Goal: Information Seeking & Learning: Learn about a topic

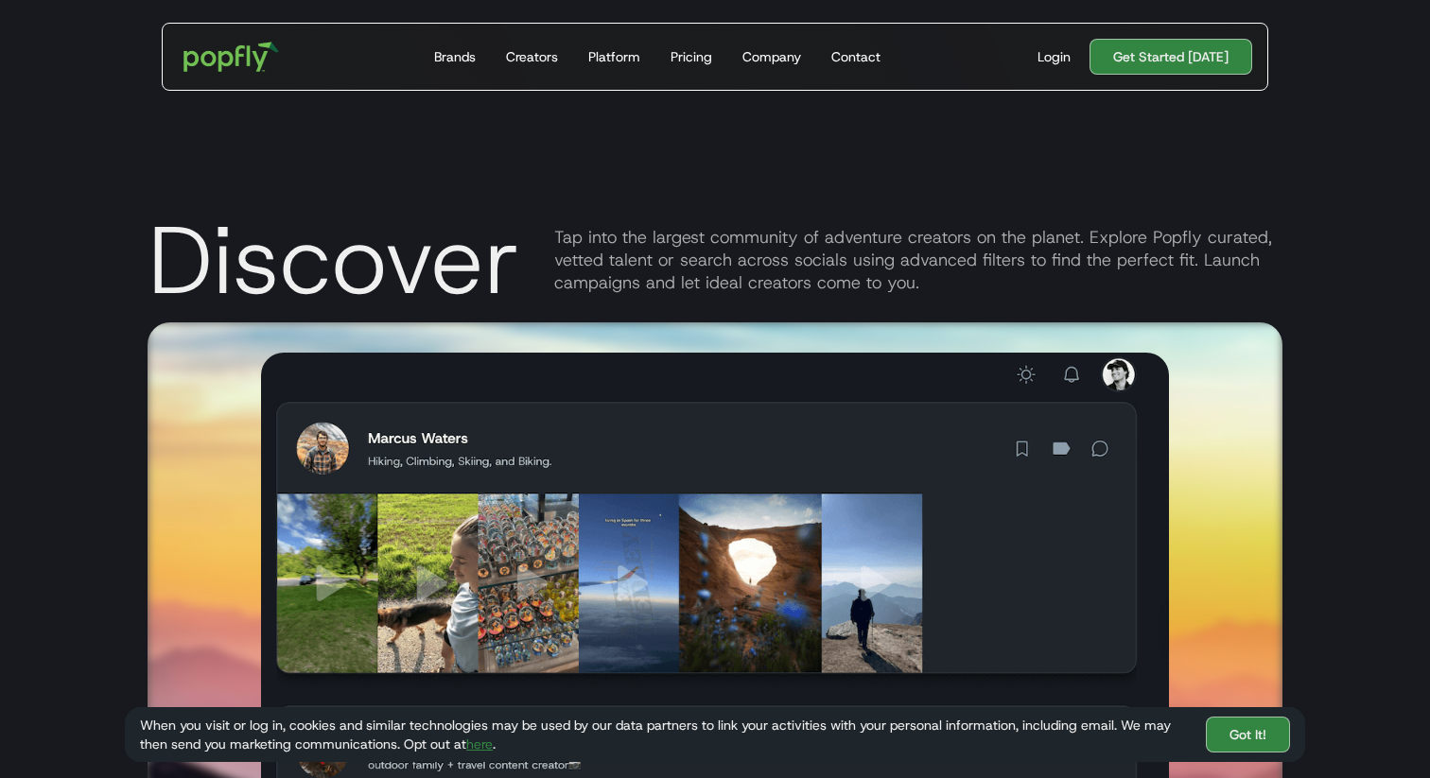
scroll to position [2155, 0]
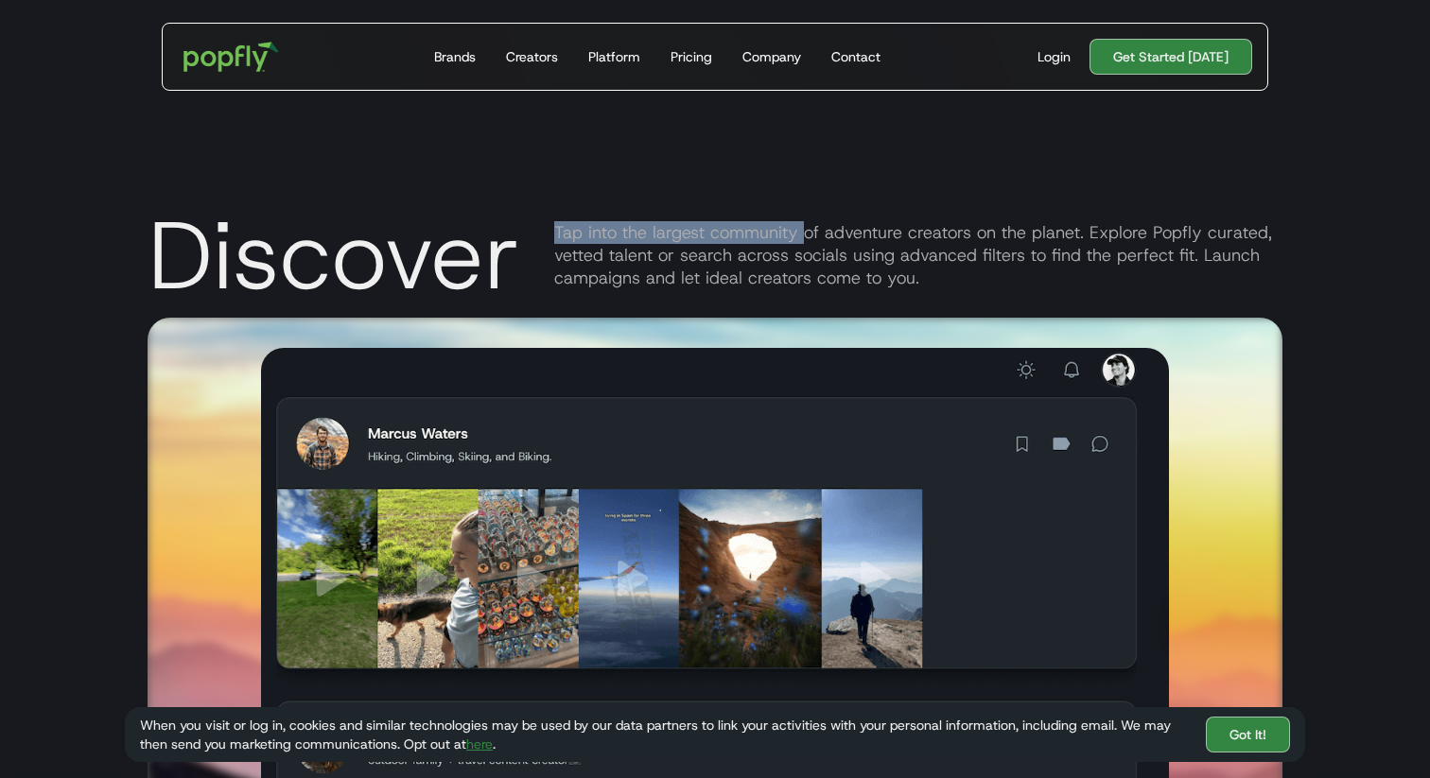
drag, startPoint x: 553, startPoint y: 232, endPoint x: 802, endPoint y: 238, distance: 248.8
click at [802, 238] on div "Tap into the largest community of adventure creators on the planet. Explore Pop…" at bounding box center [918, 255] width 728 height 68
click at [613, 239] on div "Tap into the largest community of adventure creators on the planet. Explore Pop…" at bounding box center [918, 255] width 728 height 68
drag, startPoint x: 554, startPoint y: 231, endPoint x: 846, endPoint y: 230, distance: 292.3
click at [846, 230] on div "Tap into the largest community of adventure creators on the planet. Explore Pop…" at bounding box center [918, 255] width 728 height 68
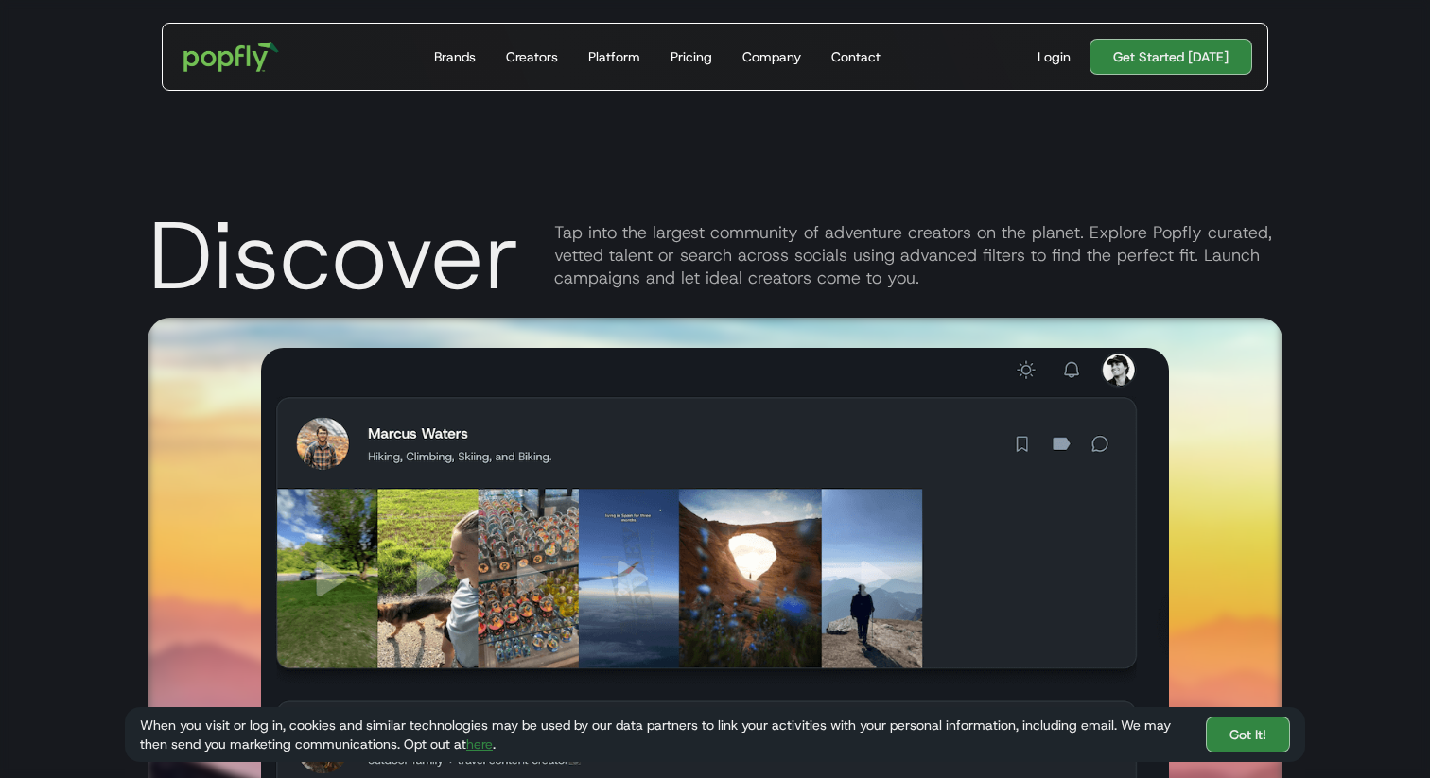
click at [873, 244] on div "Tap into the largest community of adventure creators on the planet. Explore Pop…" at bounding box center [918, 255] width 728 height 68
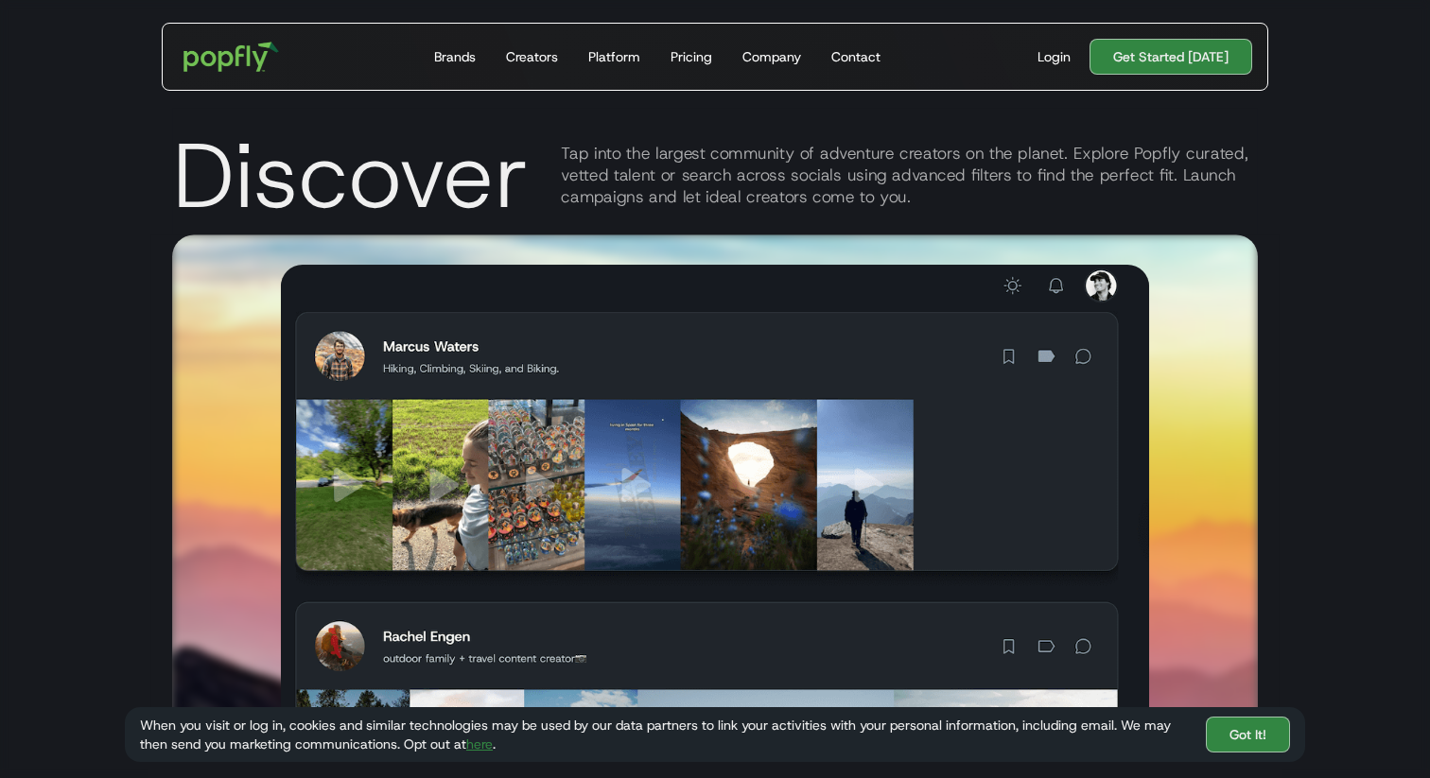
scroll to position [2342, 0]
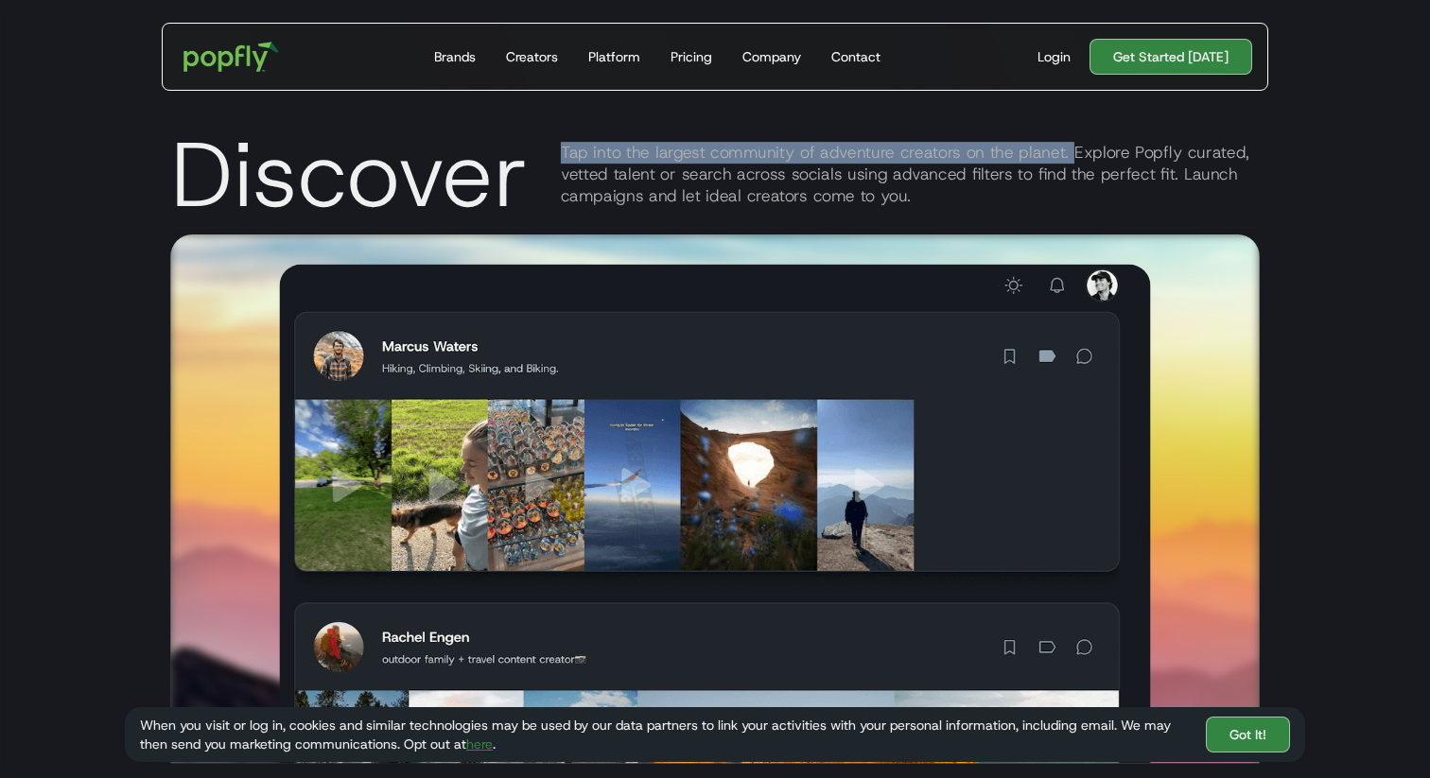
drag, startPoint x: 1071, startPoint y: 152, endPoint x: 559, endPoint y: 156, distance: 511.7
click at [559, 156] on div "Discover Tap into the largest community of adventure creators on the planet. Ex…" at bounding box center [714, 170] width 1089 height 127
copy div "Tap into the largest community of adventure creators on the planet."
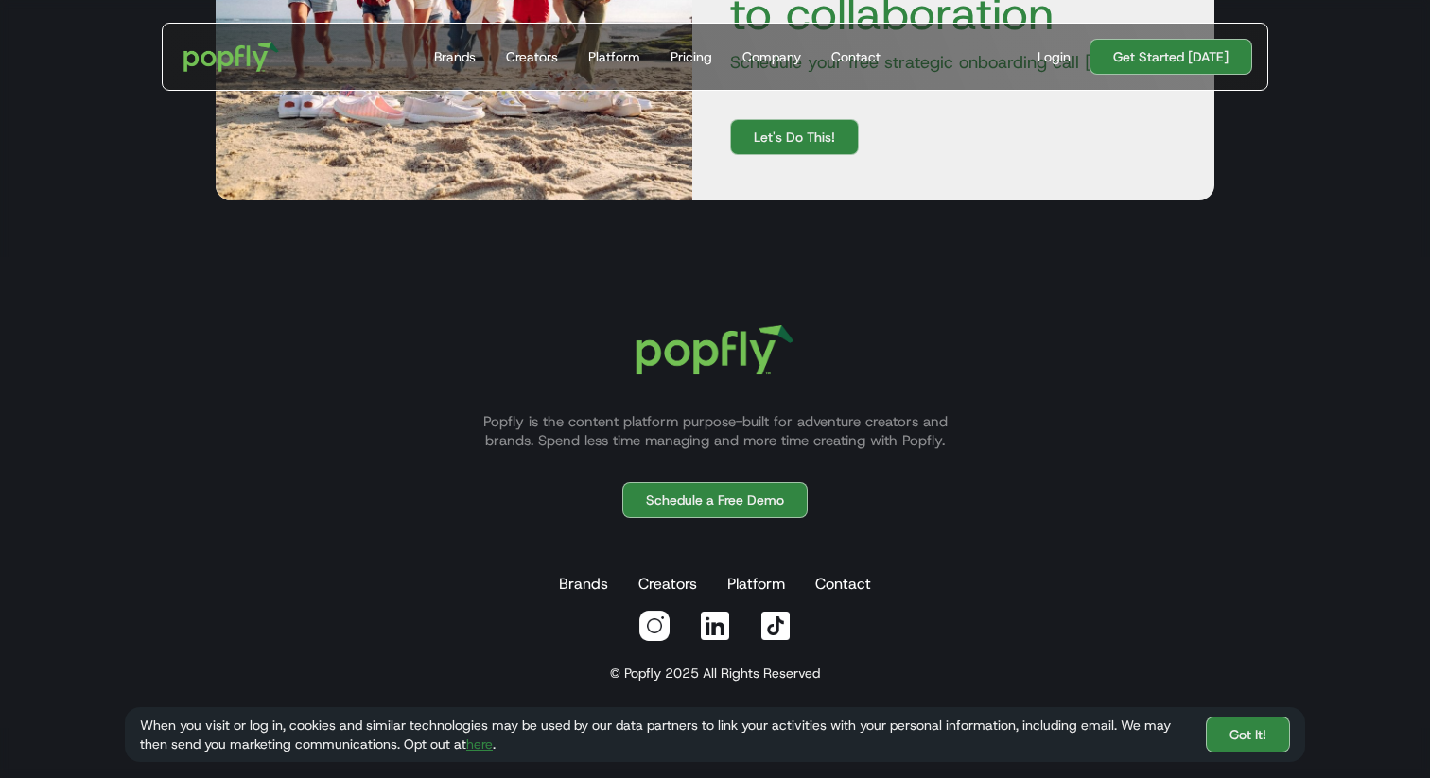
scroll to position [6099, 0]
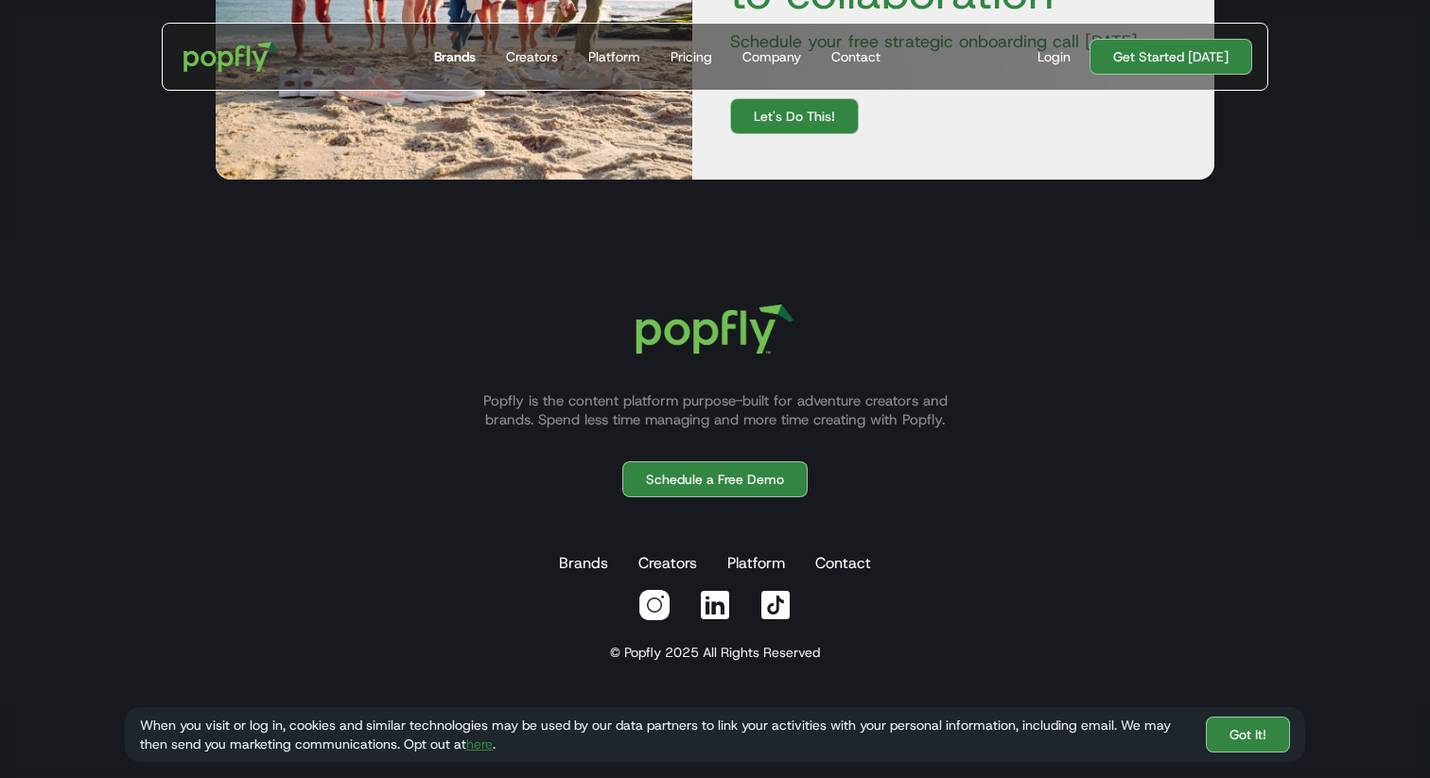
click at [445, 55] on div "Brands" at bounding box center [455, 56] width 42 height 19
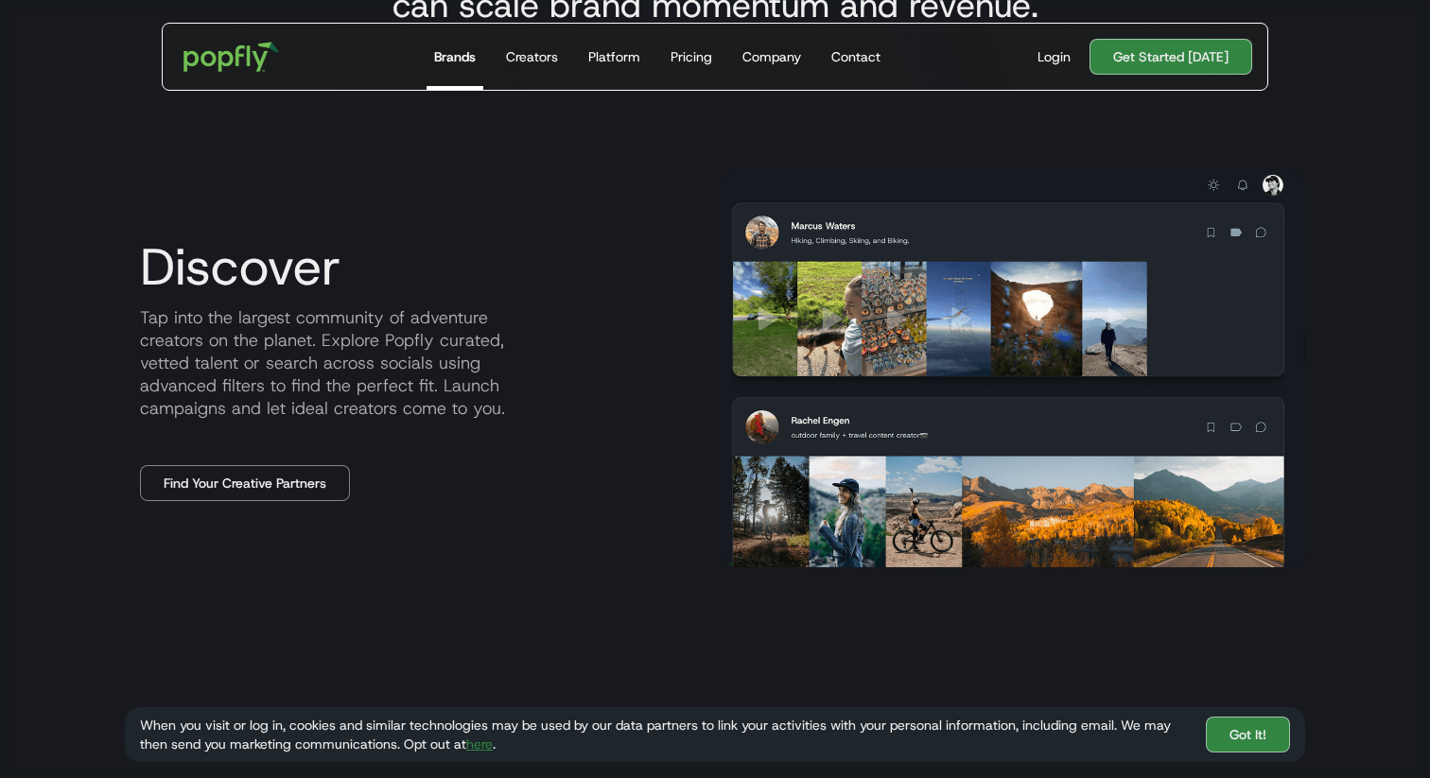
scroll to position [967, 0]
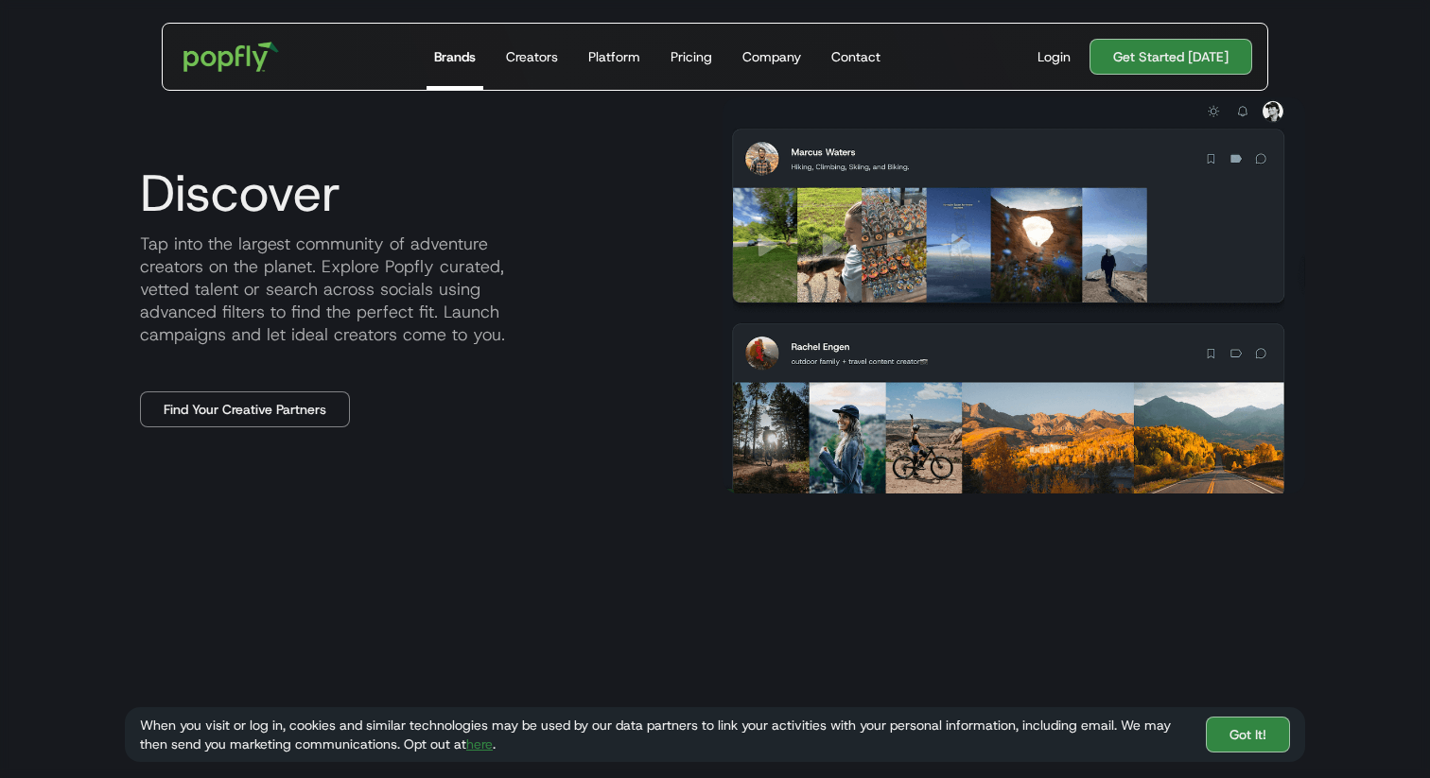
drag, startPoint x: 831, startPoint y: 360, endPoint x: 393, endPoint y: 23, distance: 553.0
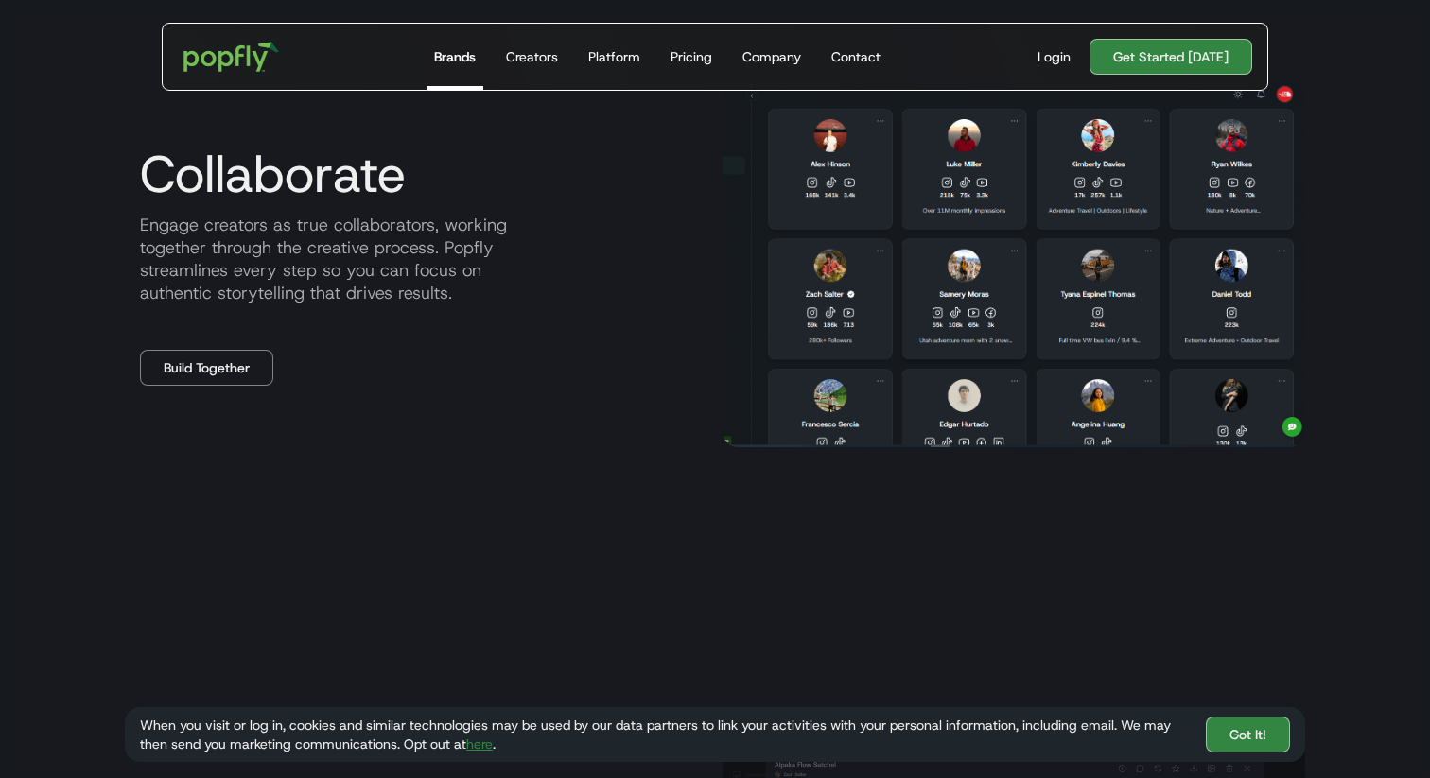
scroll to position [1519, 0]
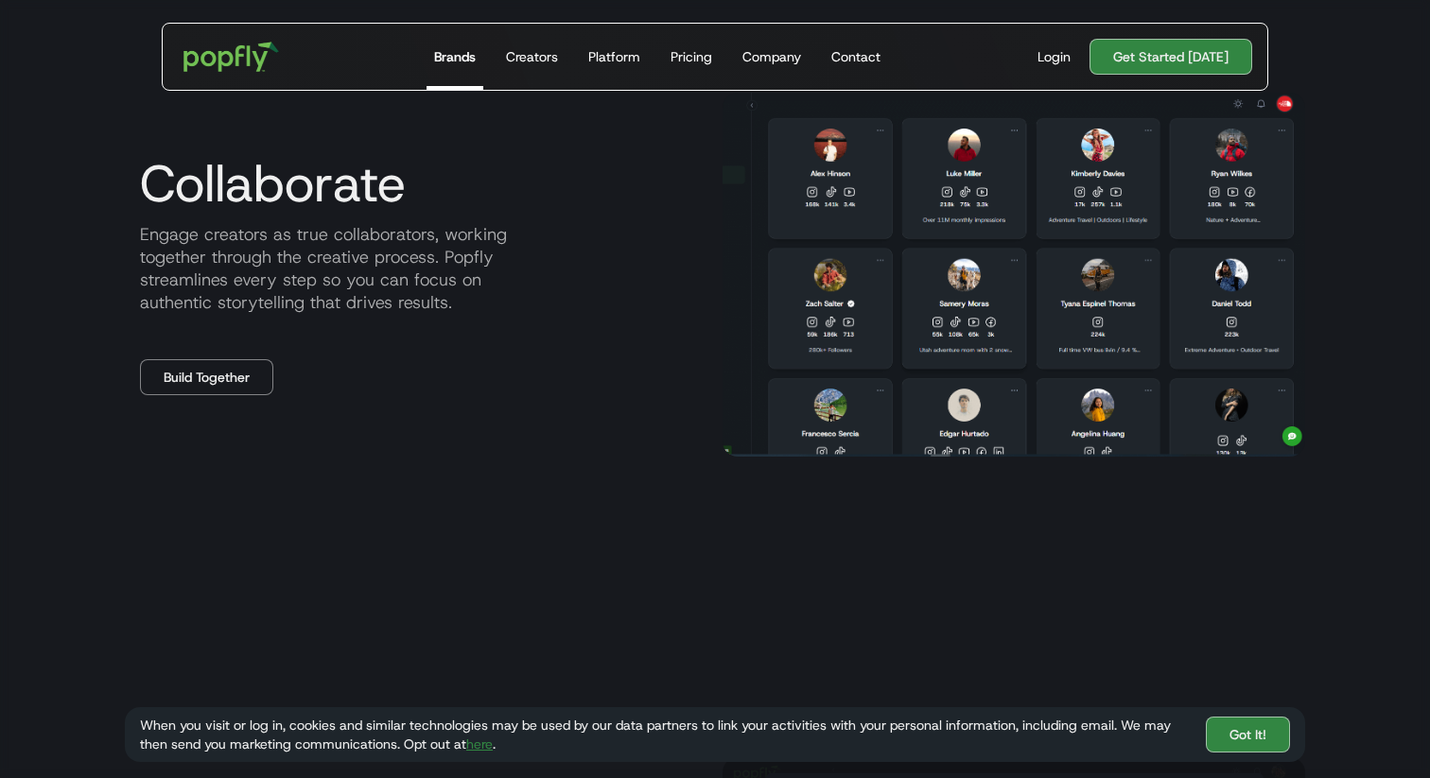
drag, startPoint x: 858, startPoint y: 306, endPoint x: 375, endPoint y: 13, distance: 565.3
click at [0, 0] on section "Popfly streamlines every step of your brand‑creator collaboration so you can sc…" at bounding box center [715, 420] width 1430 height 2348
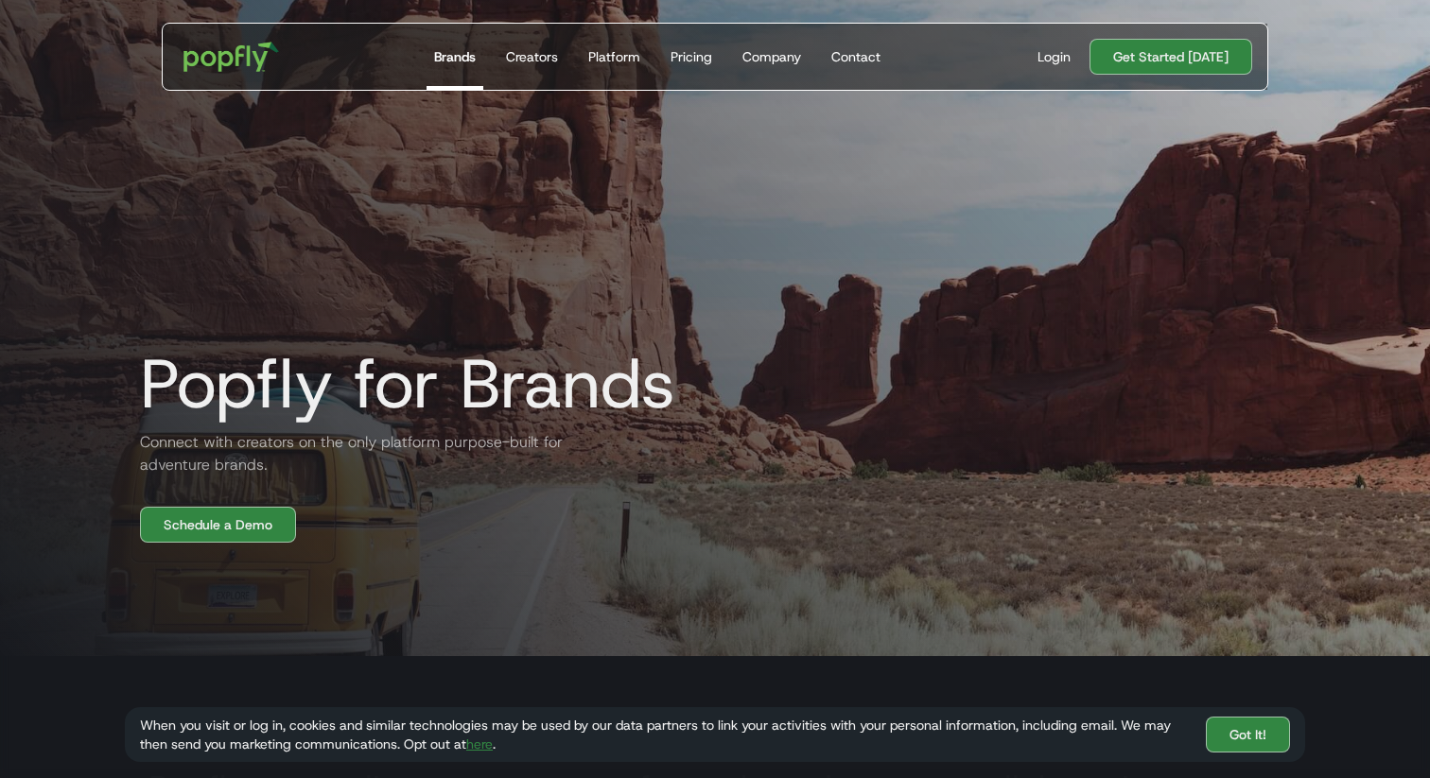
scroll to position [0, 0]
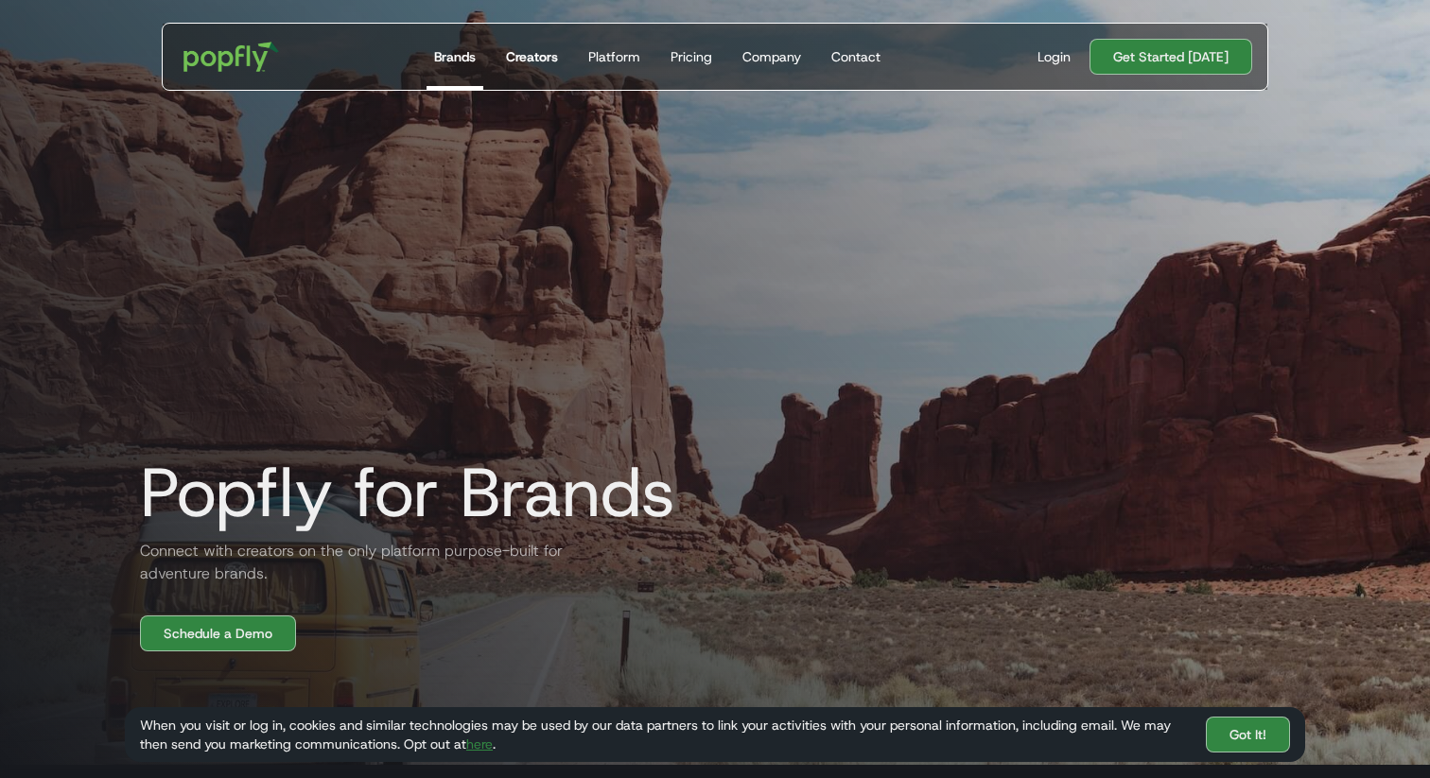
click at [505, 63] on link "Creators" at bounding box center [531, 57] width 67 height 66
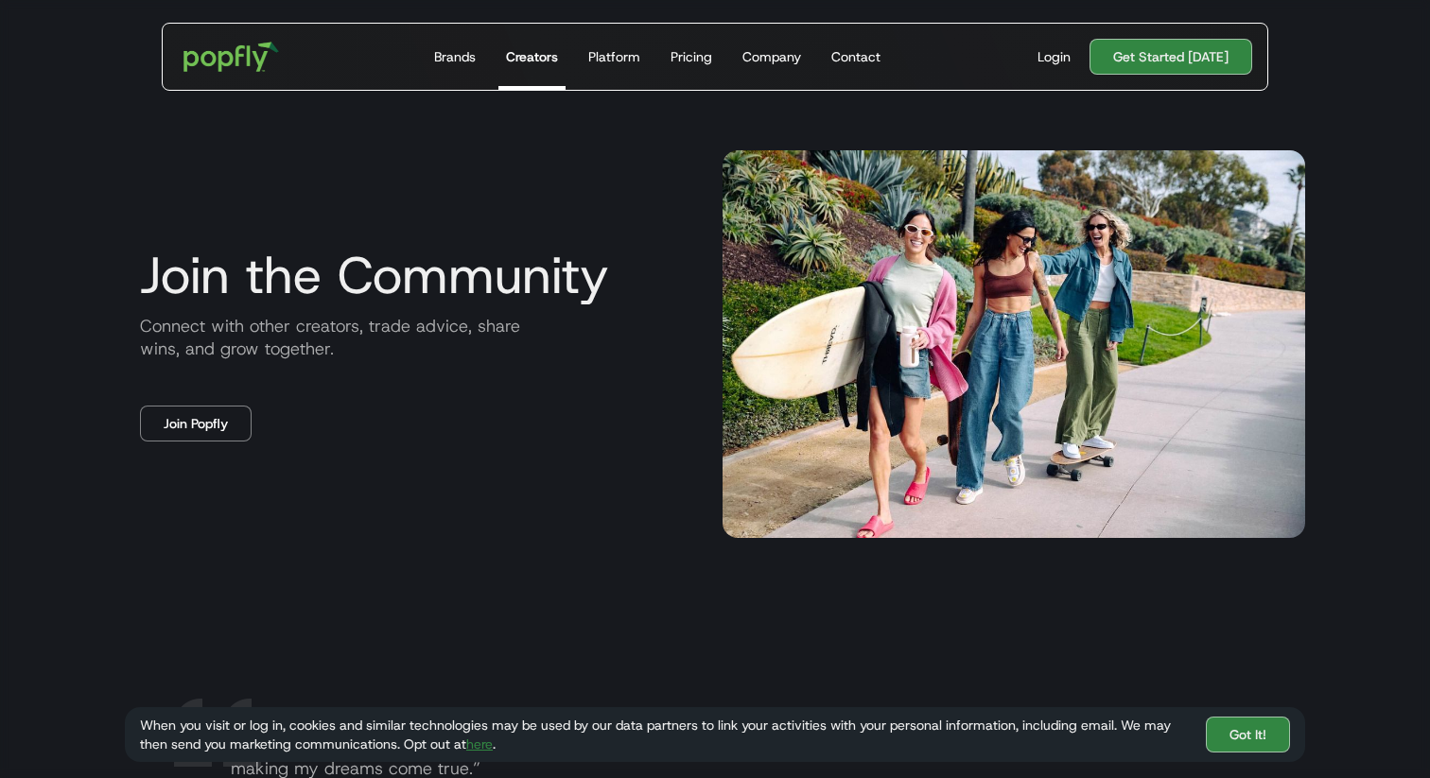
scroll to position [3101, 0]
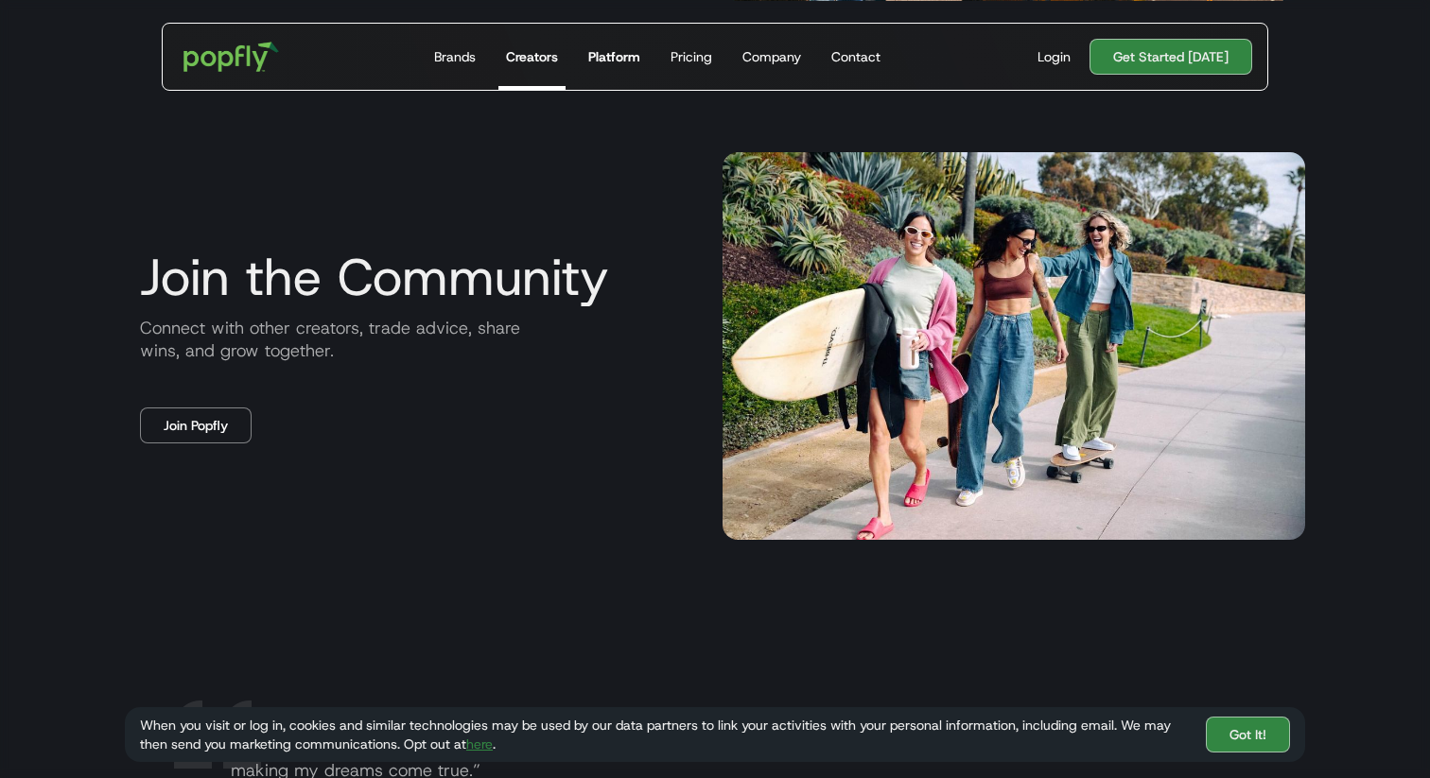
click at [610, 66] on link "Platform" at bounding box center [614, 57] width 67 height 66
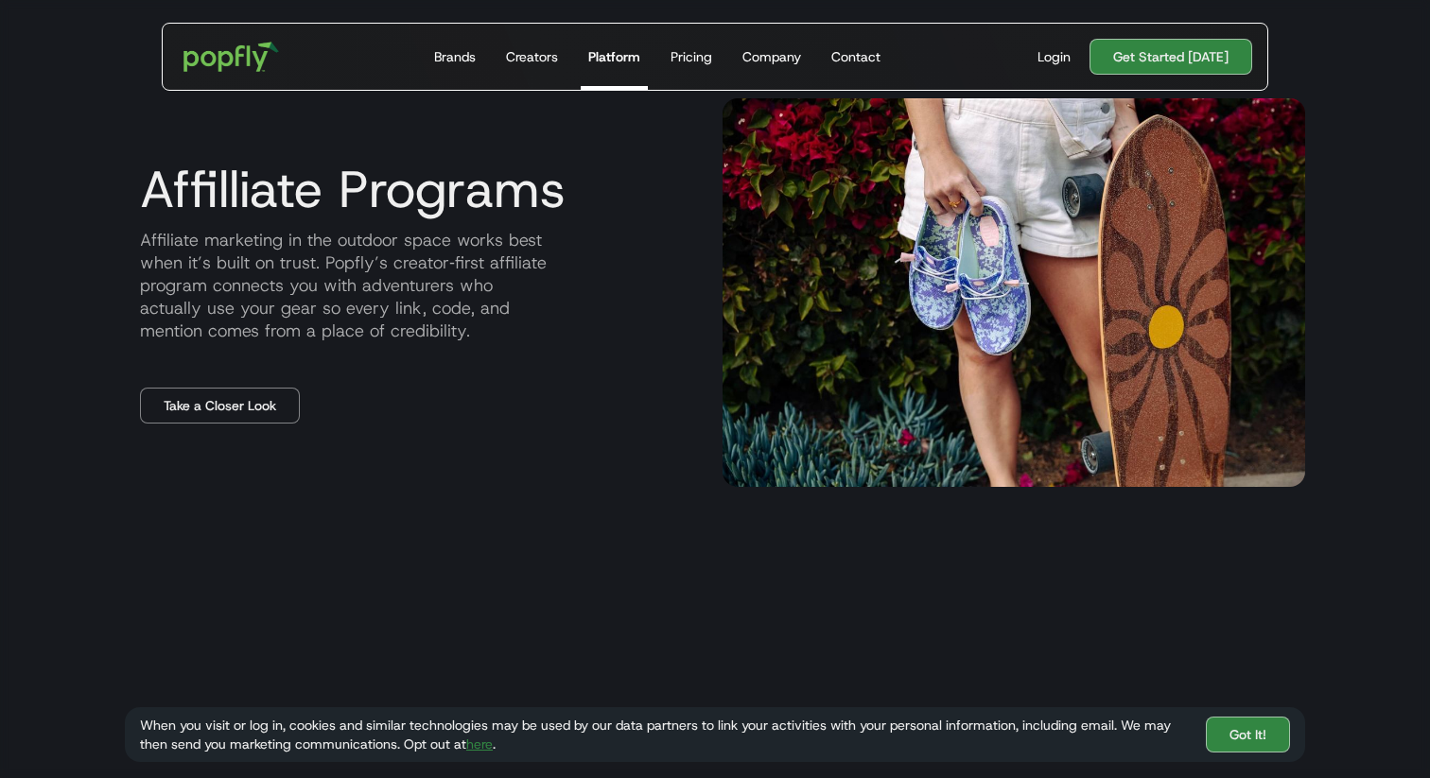
scroll to position [2125, 0]
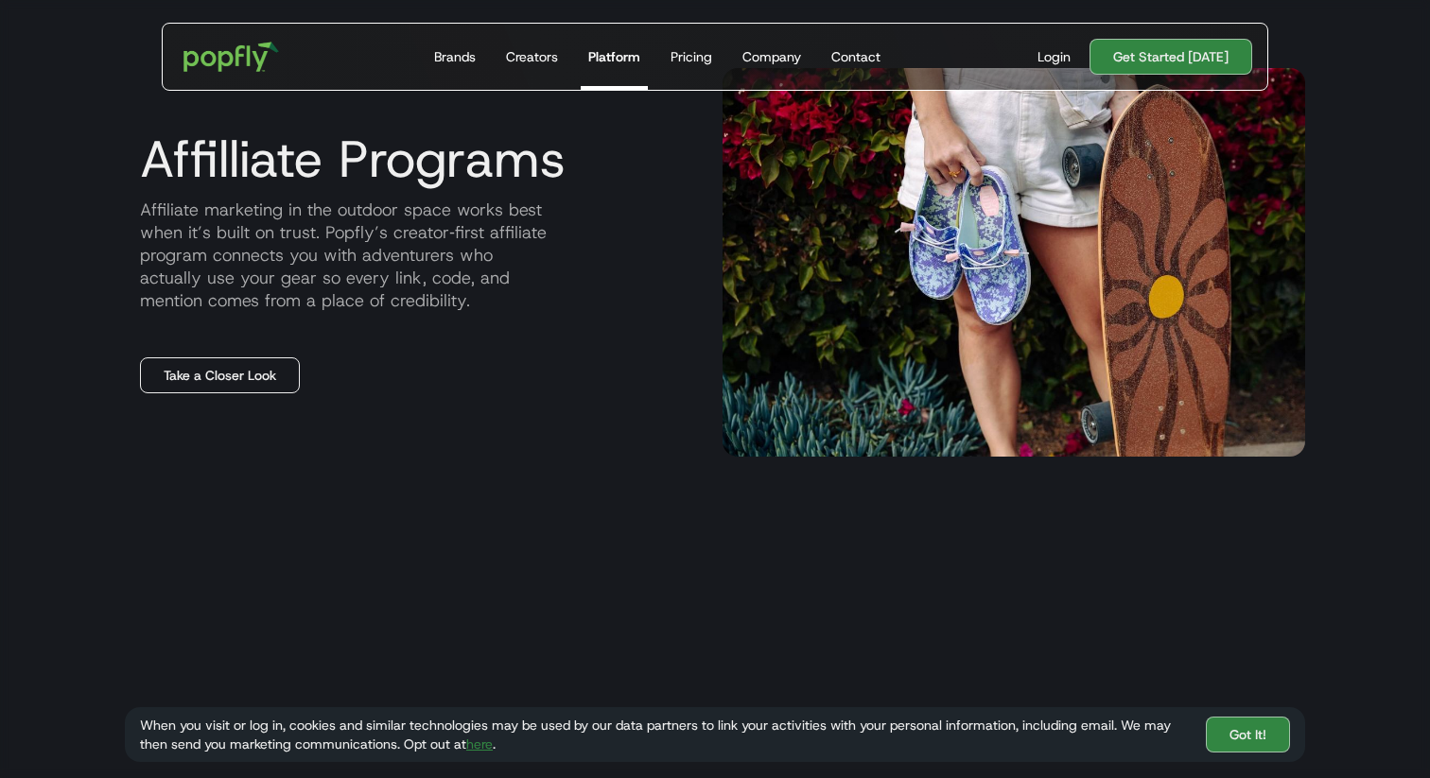
click at [266, 372] on link "Take a Closer Look" at bounding box center [220, 376] width 160 height 36
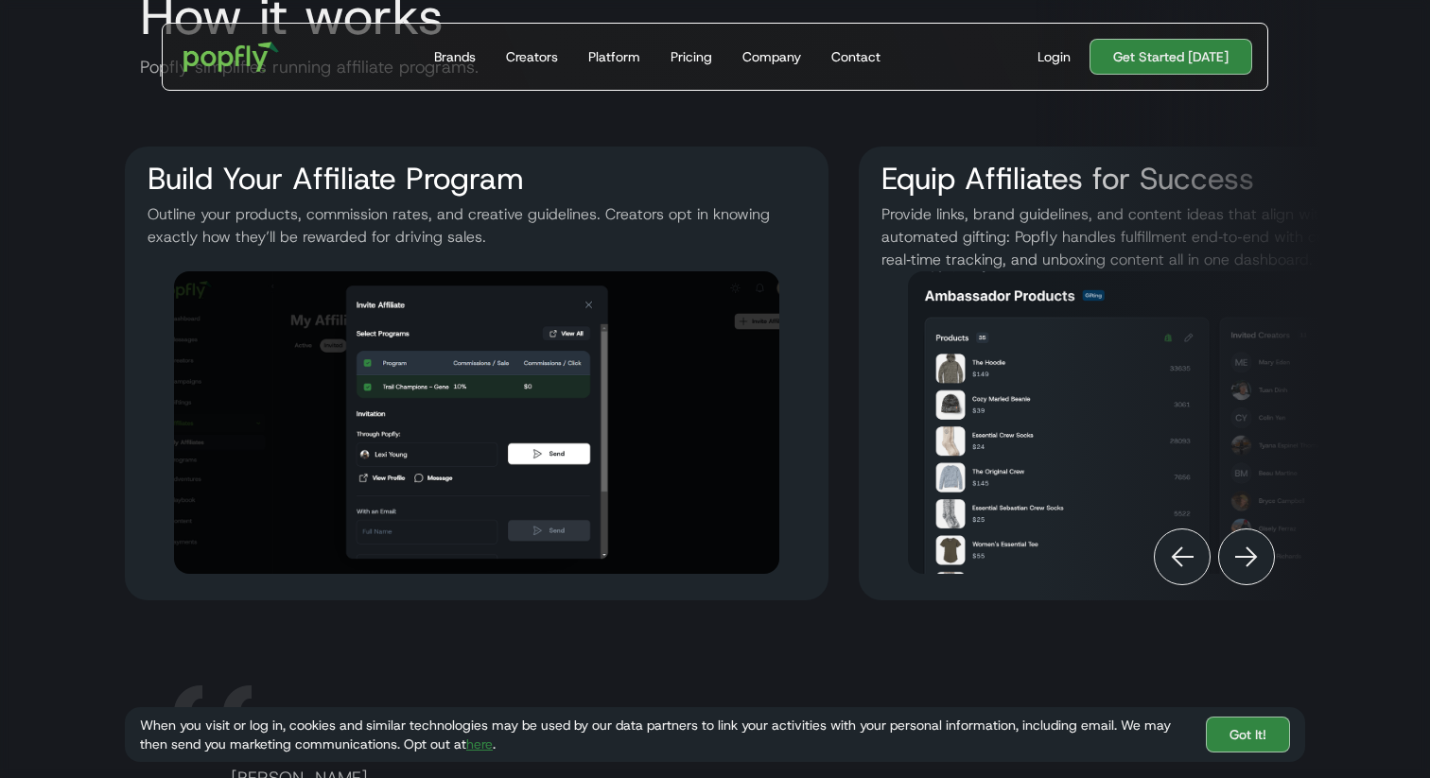
scroll to position [2299, 0]
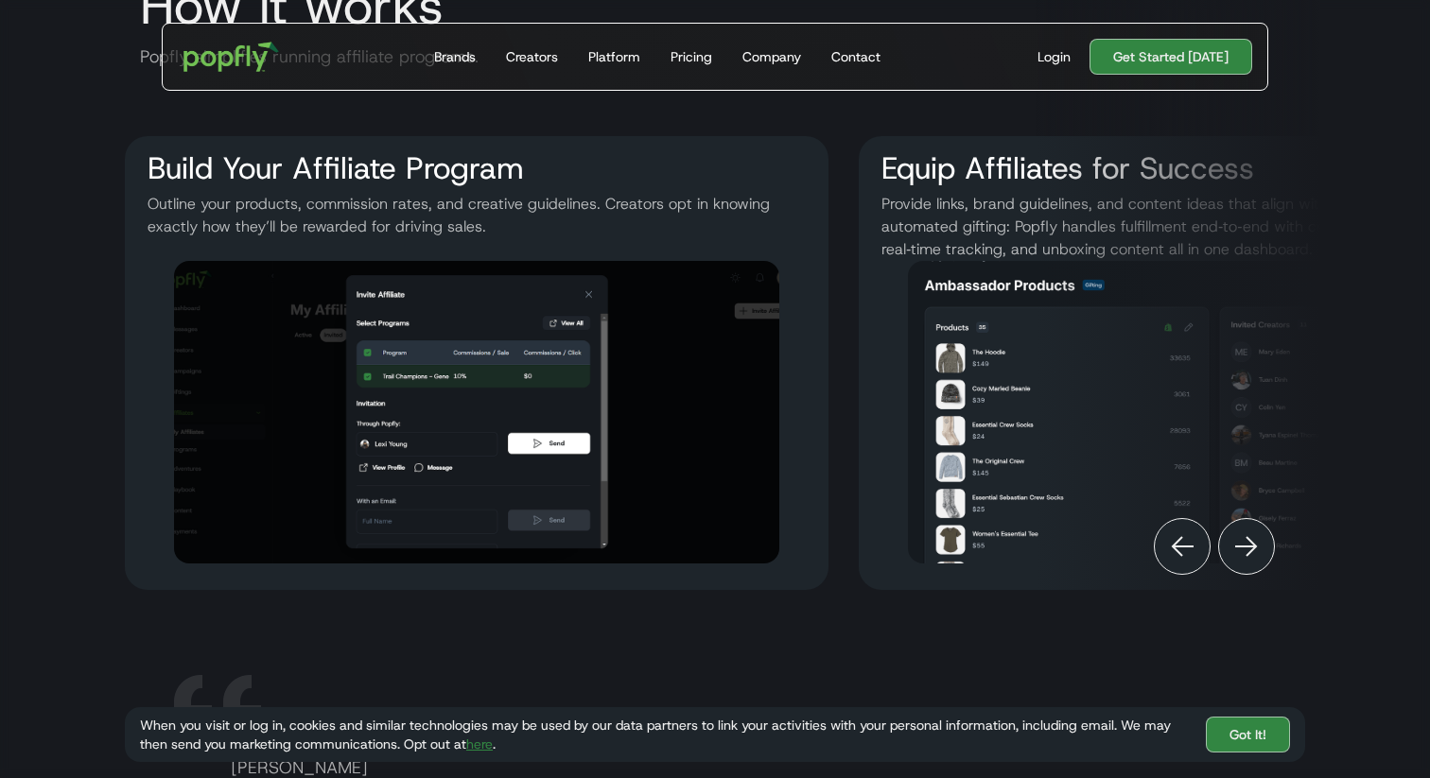
click at [1244, 541] on img "Next" at bounding box center [1246, 546] width 23 height 23
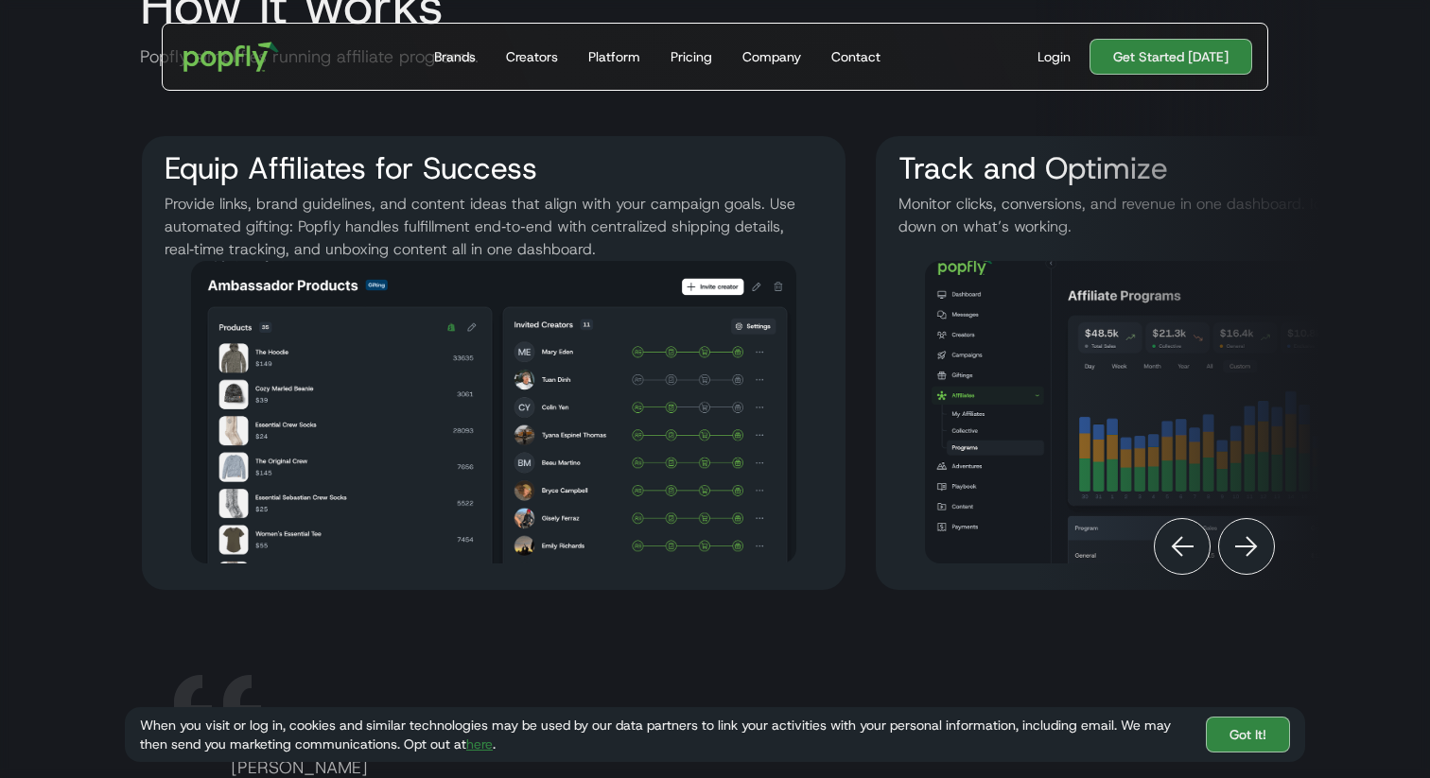
scroll to position [0, 772]
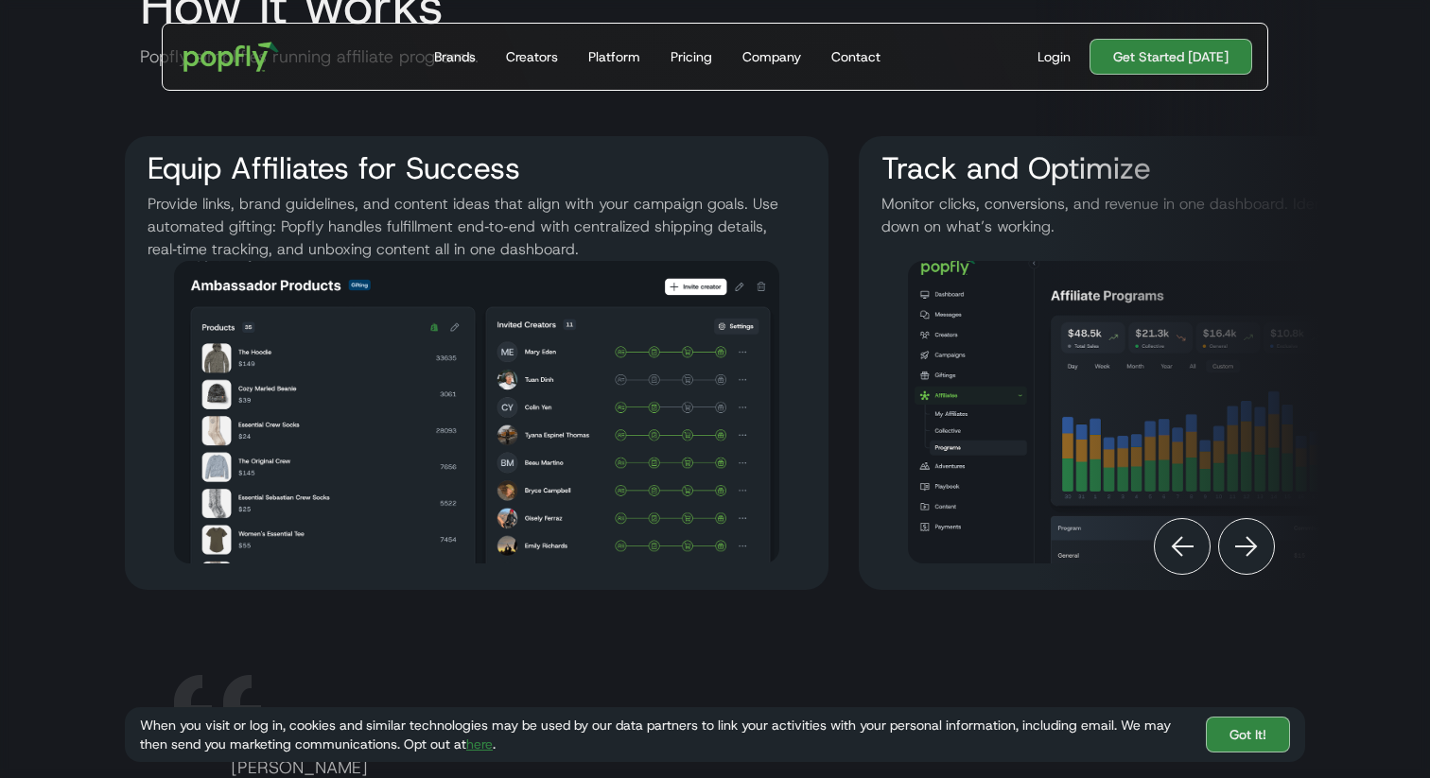
click at [1173, 552] on img "Previous" at bounding box center [1182, 546] width 23 height 23
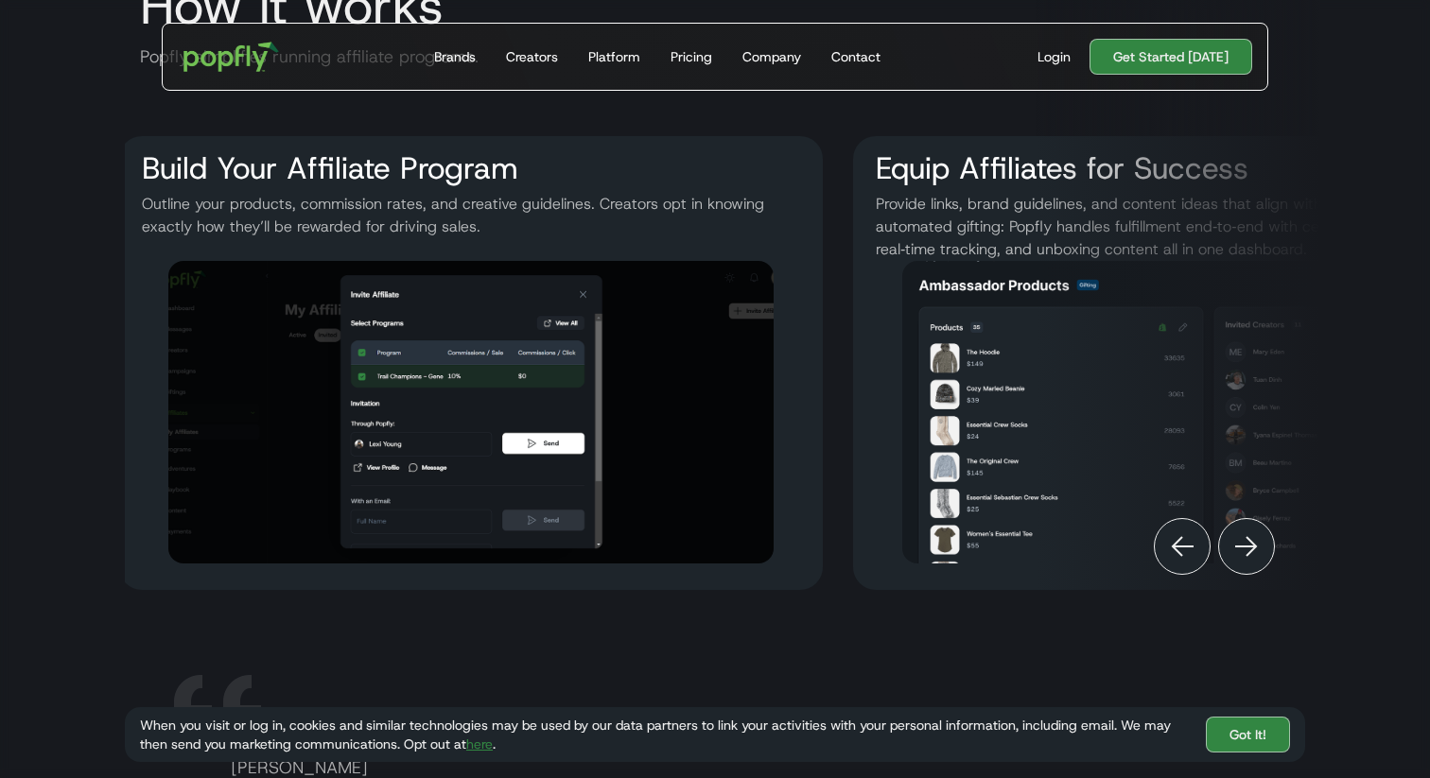
scroll to position [0, 38]
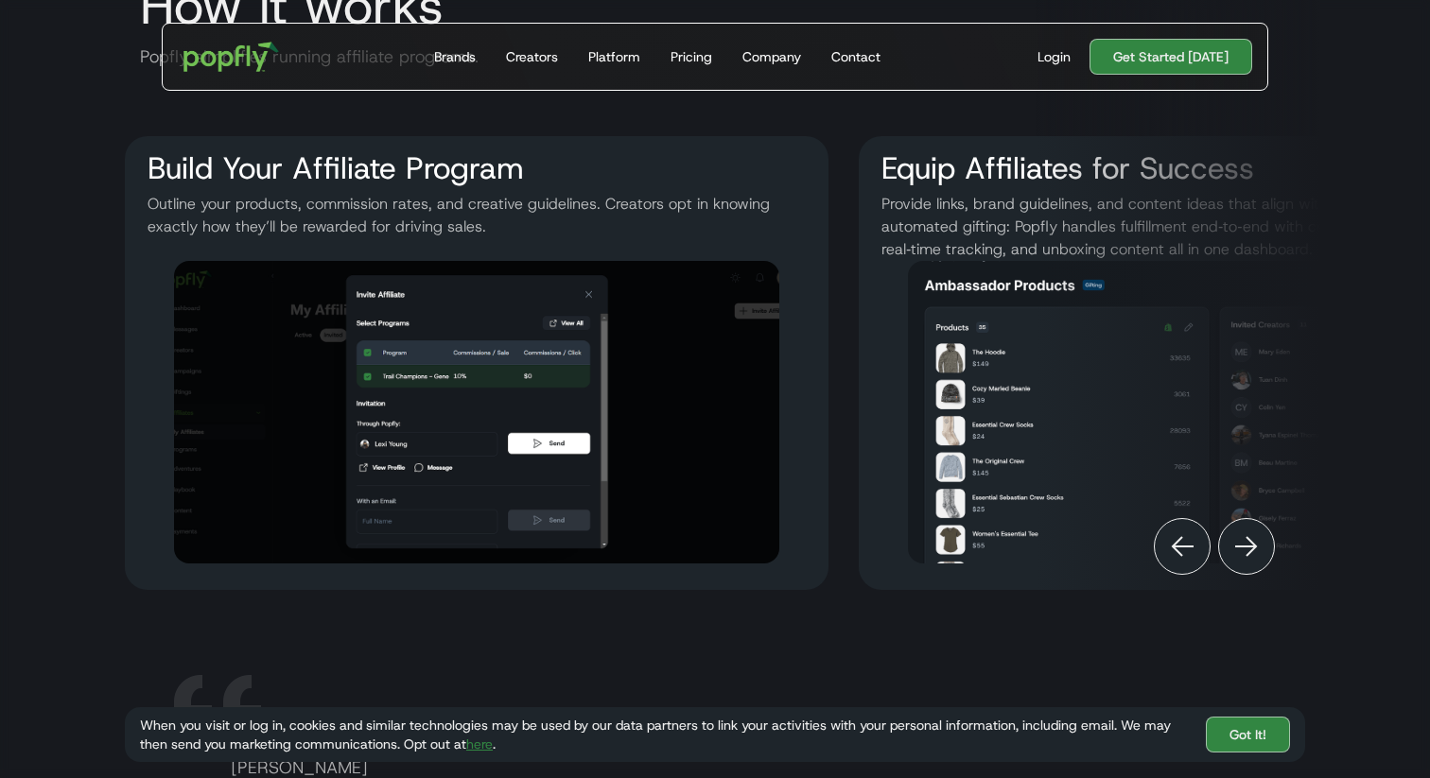
click at [1173, 552] on img "Previous" at bounding box center [1182, 546] width 23 height 23
click at [1248, 548] on img "Next" at bounding box center [1246, 546] width 23 height 23
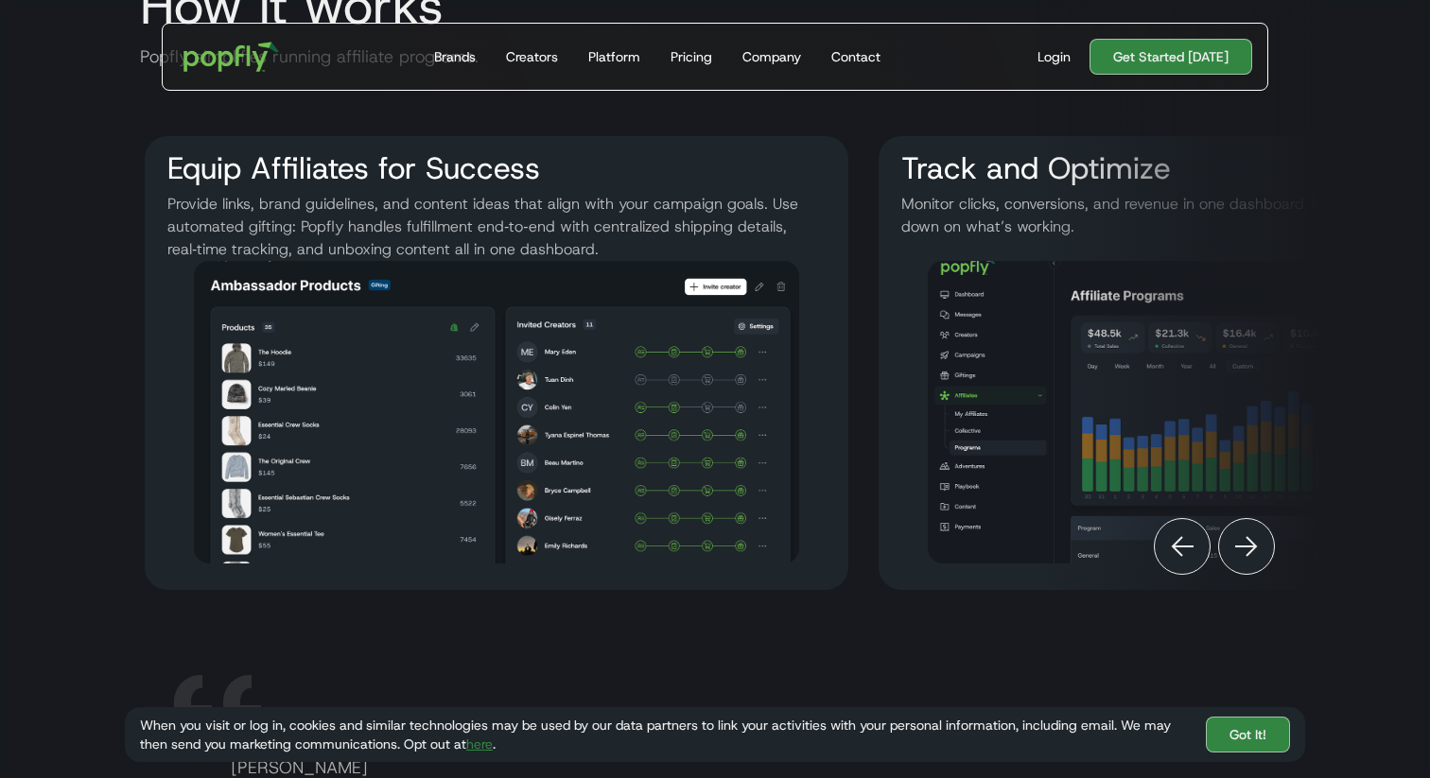
scroll to position [0, 772]
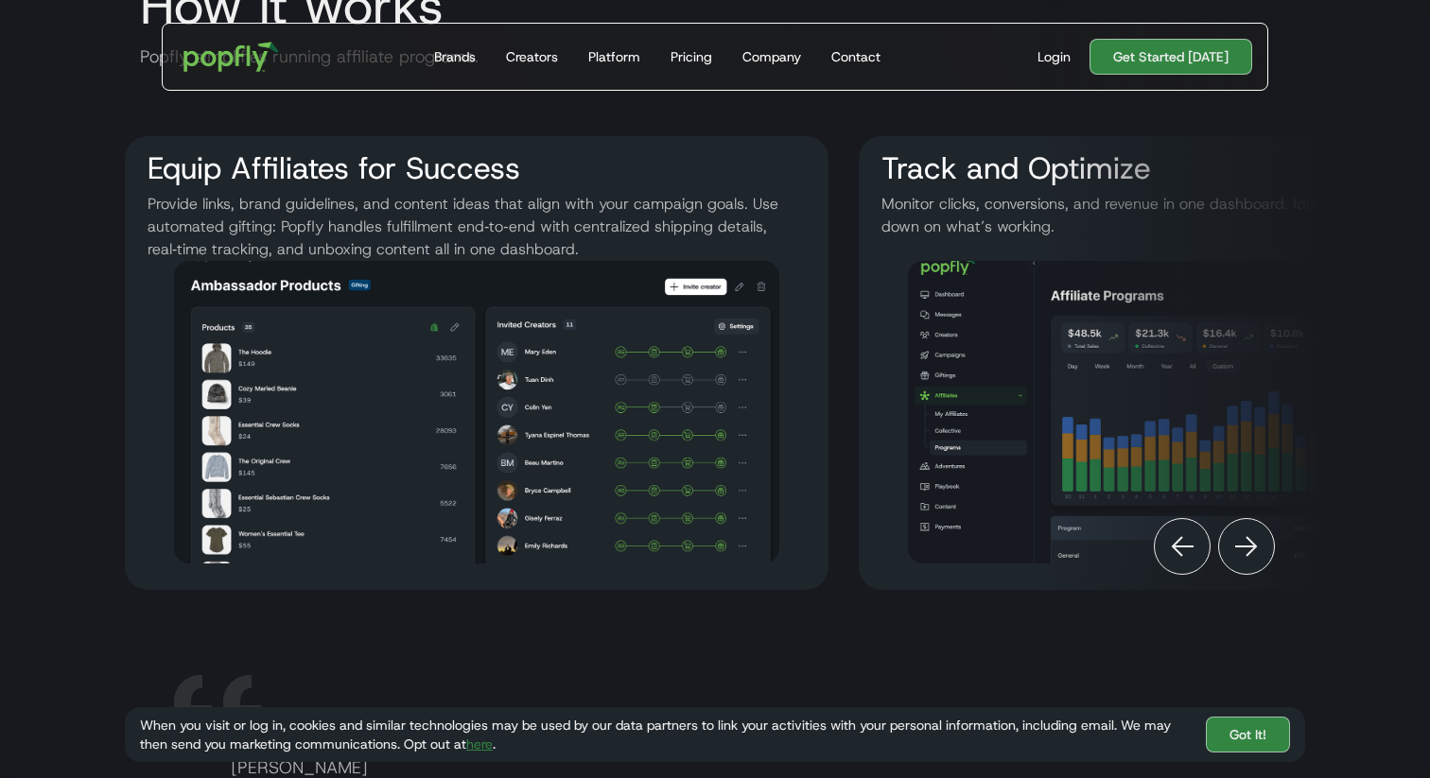
click at [1244, 536] on img "Next" at bounding box center [1246, 546] width 23 height 23
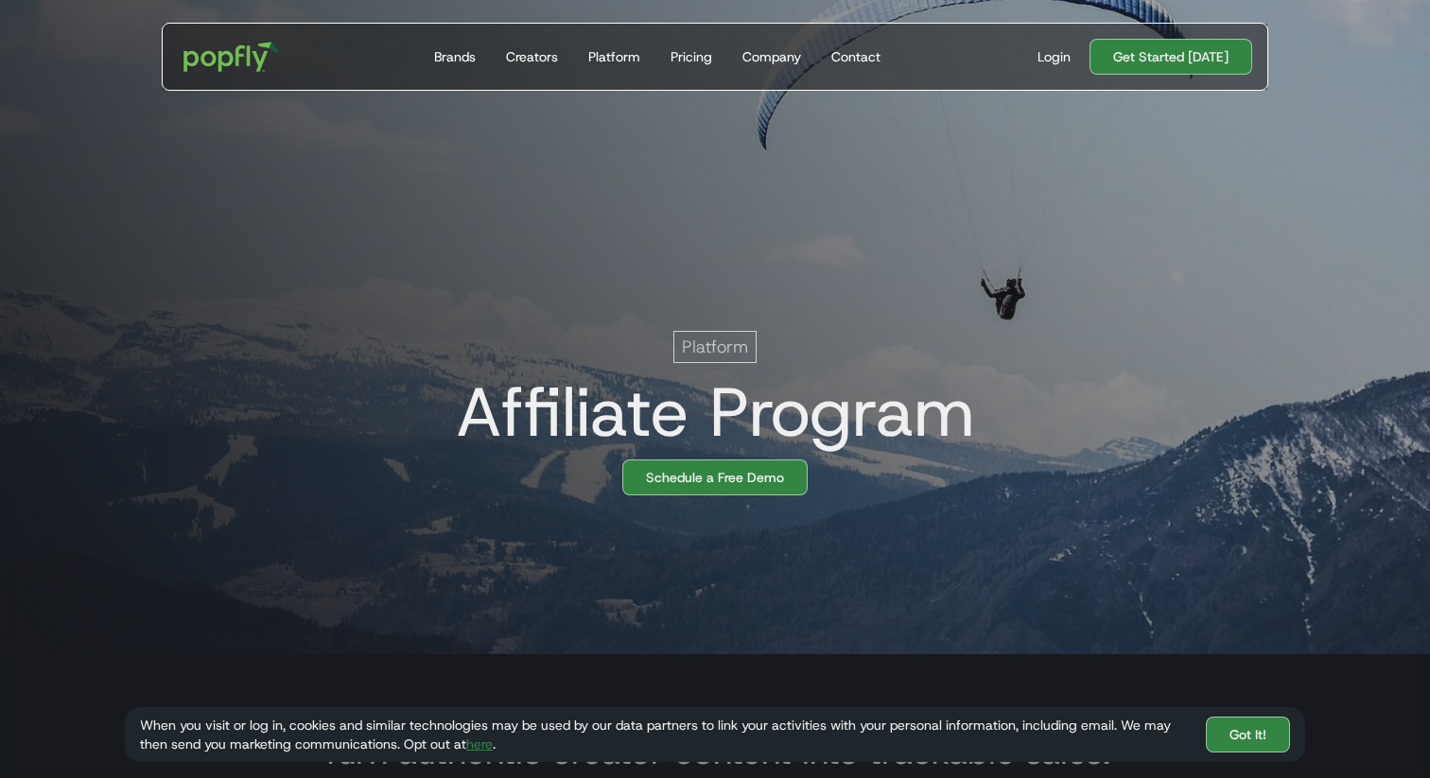
scroll to position [0, 0]
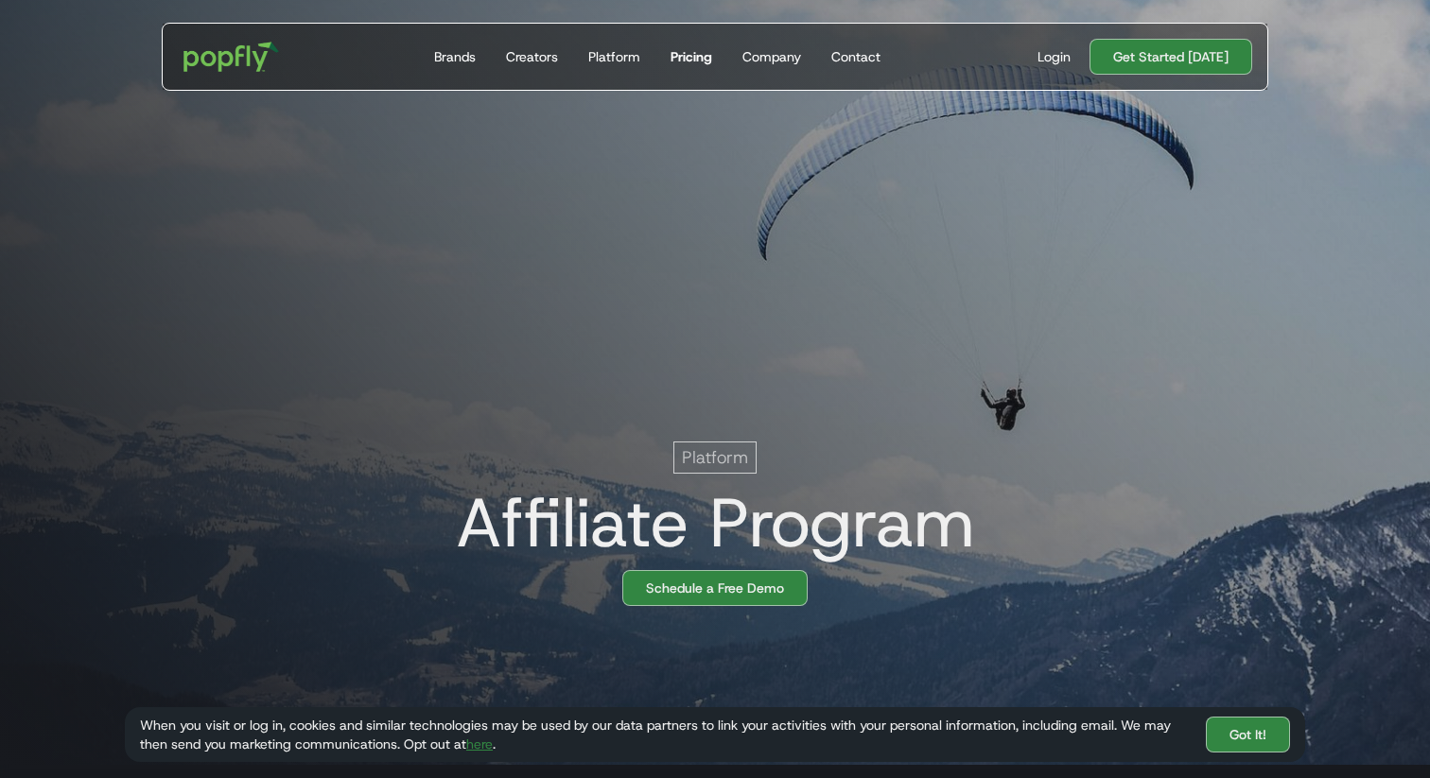
click at [696, 69] on link "Pricing" at bounding box center [691, 57] width 57 height 66
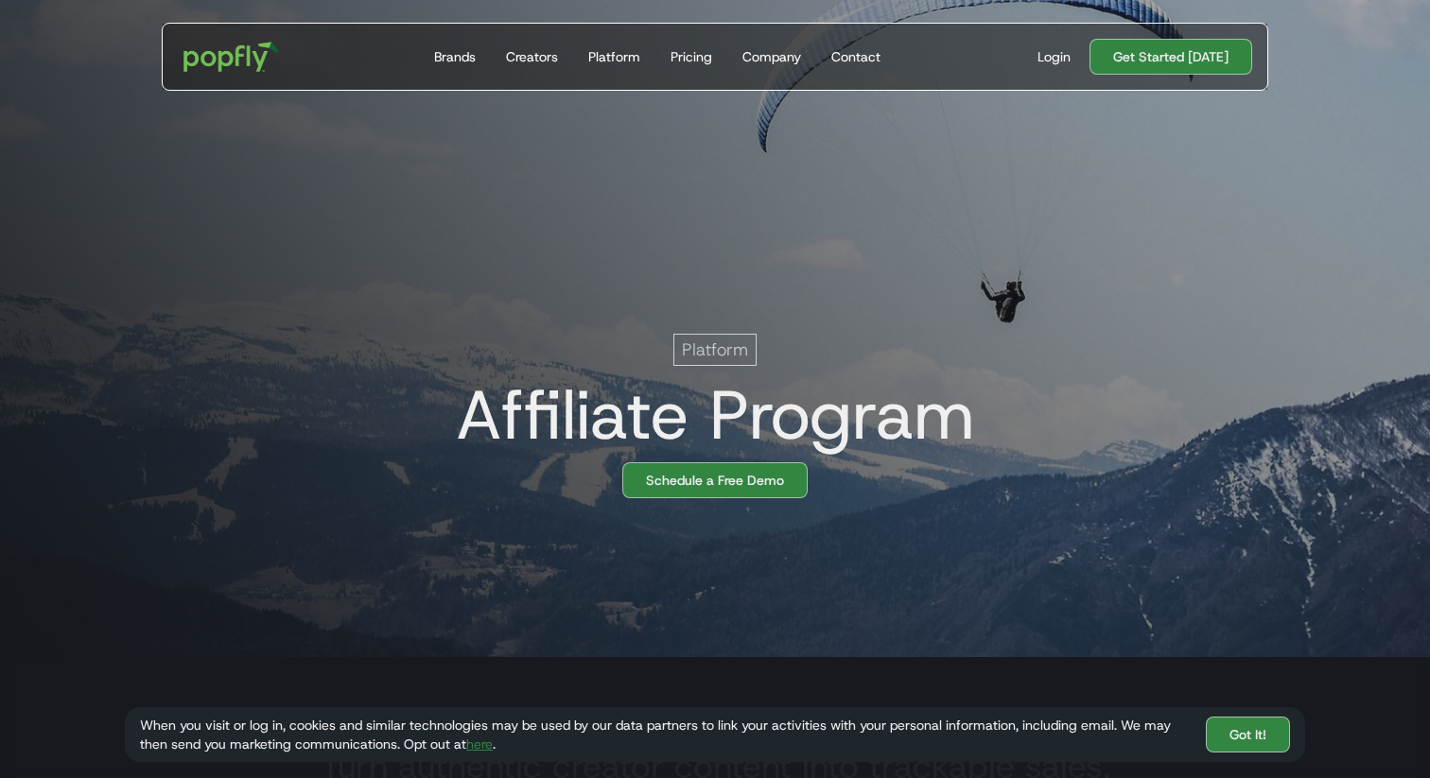
scroll to position [91, 0]
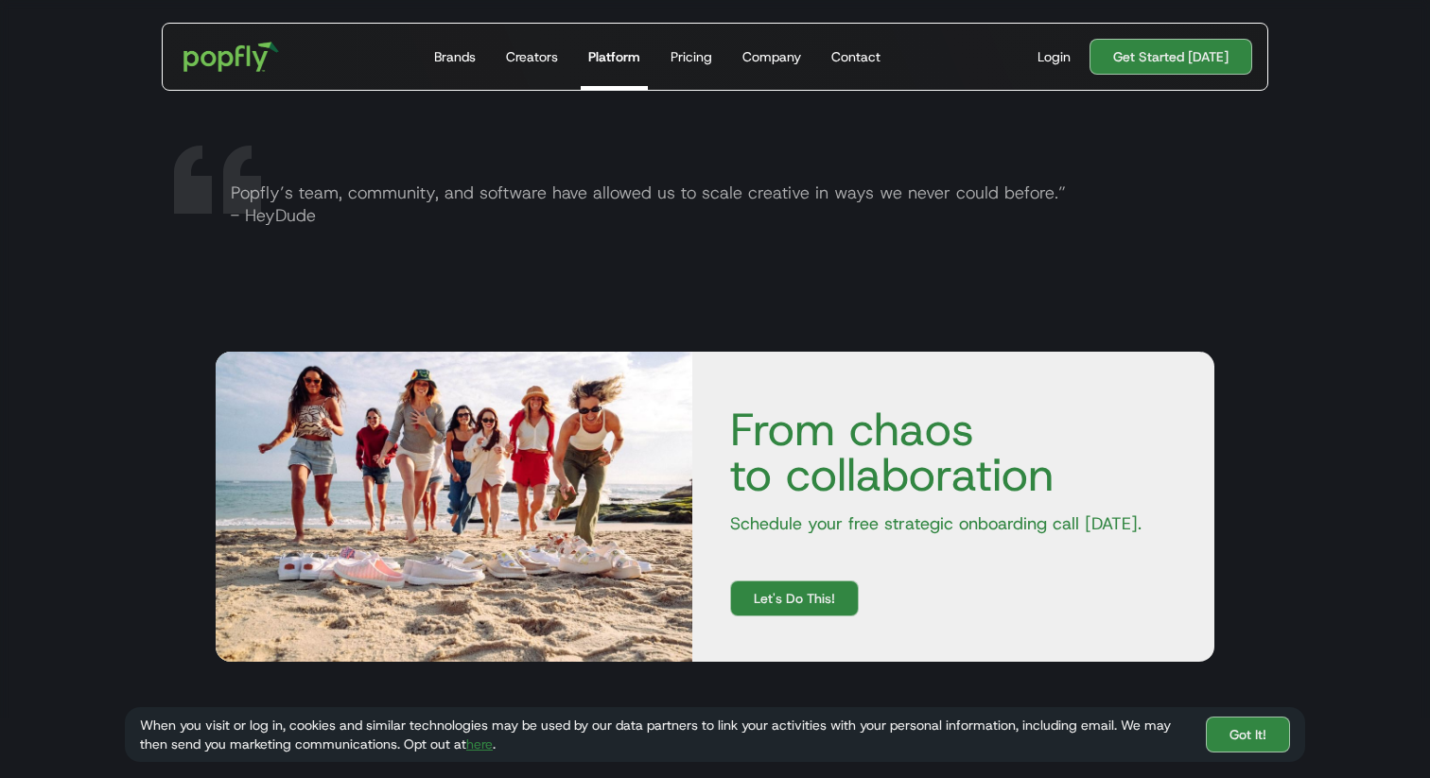
scroll to position [3212, 0]
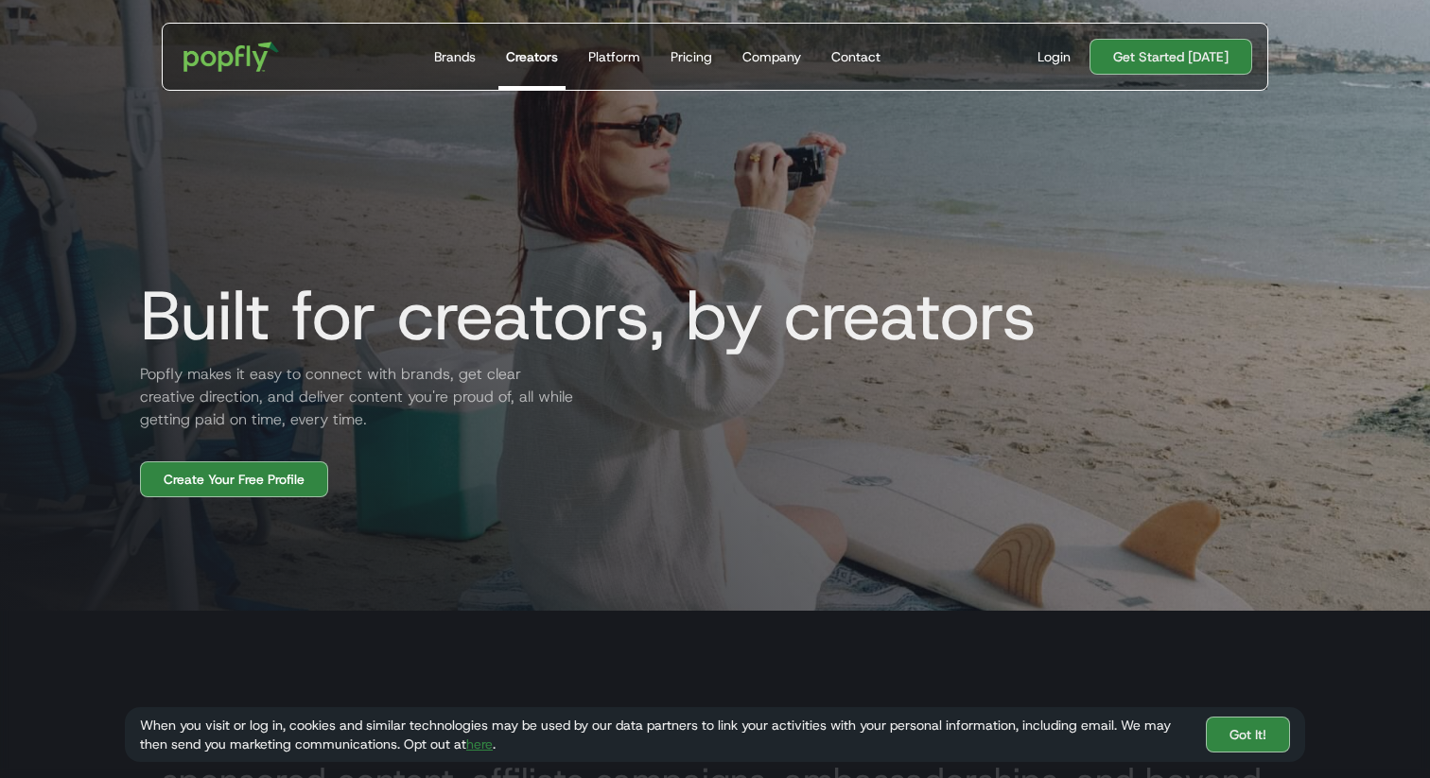
scroll to position [146, 0]
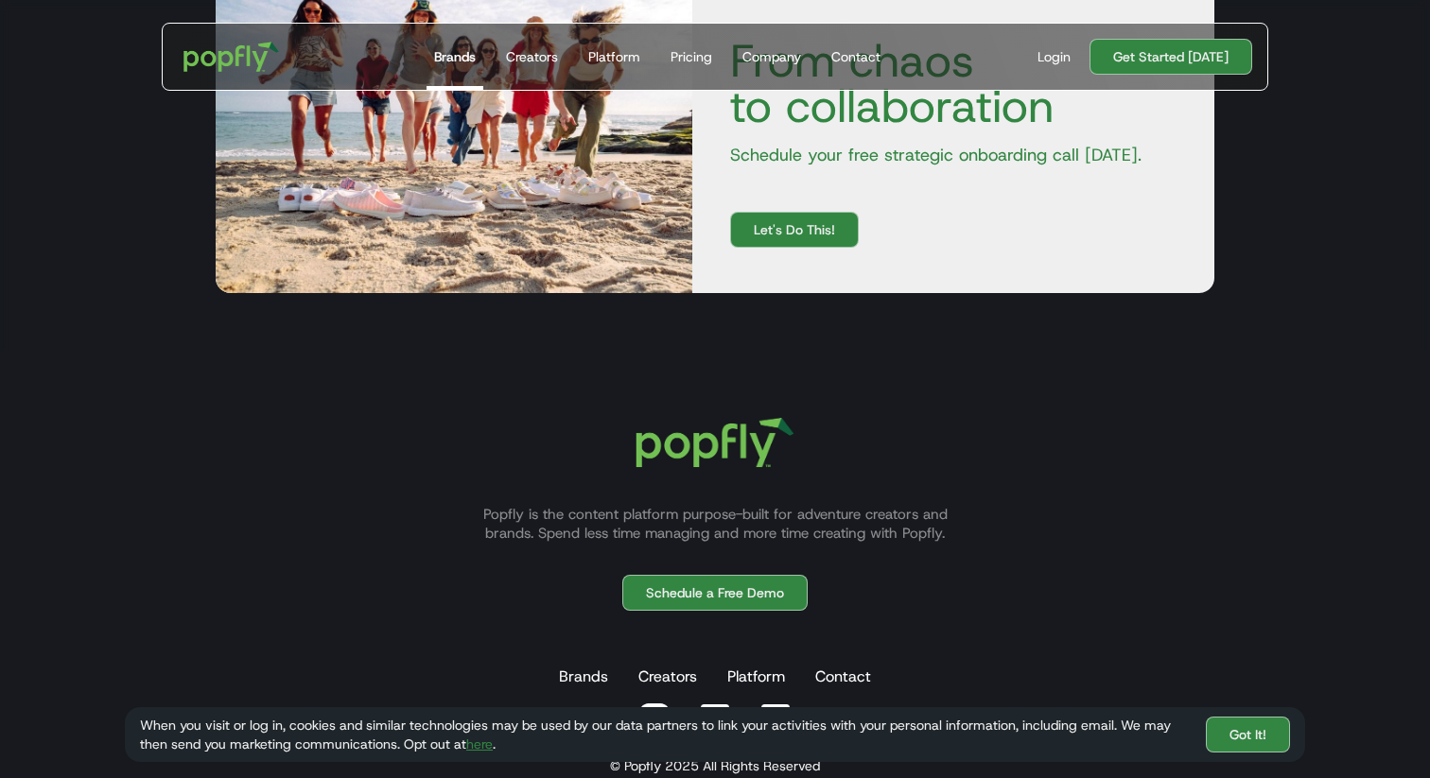
scroll to position [3529, 0]
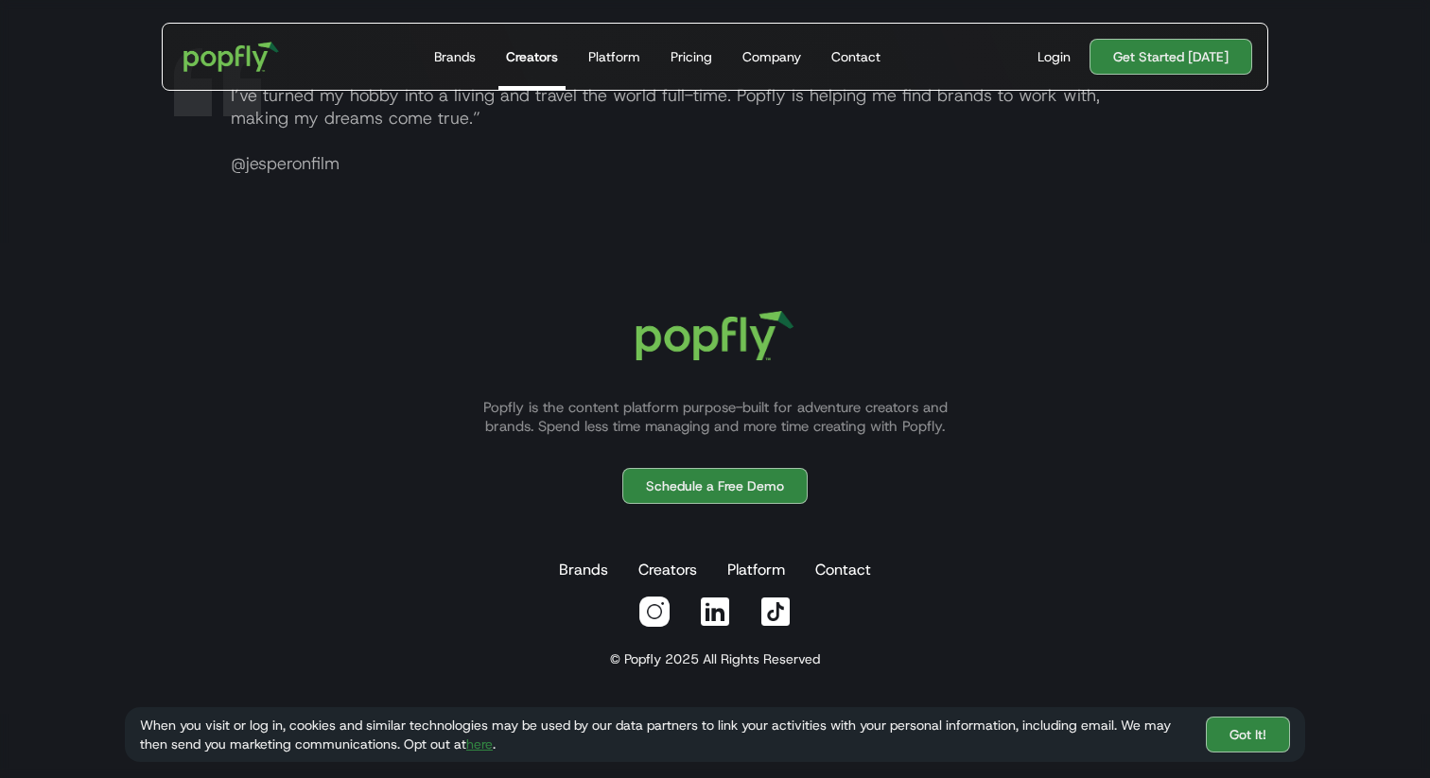
scroll to position [3761, 0]
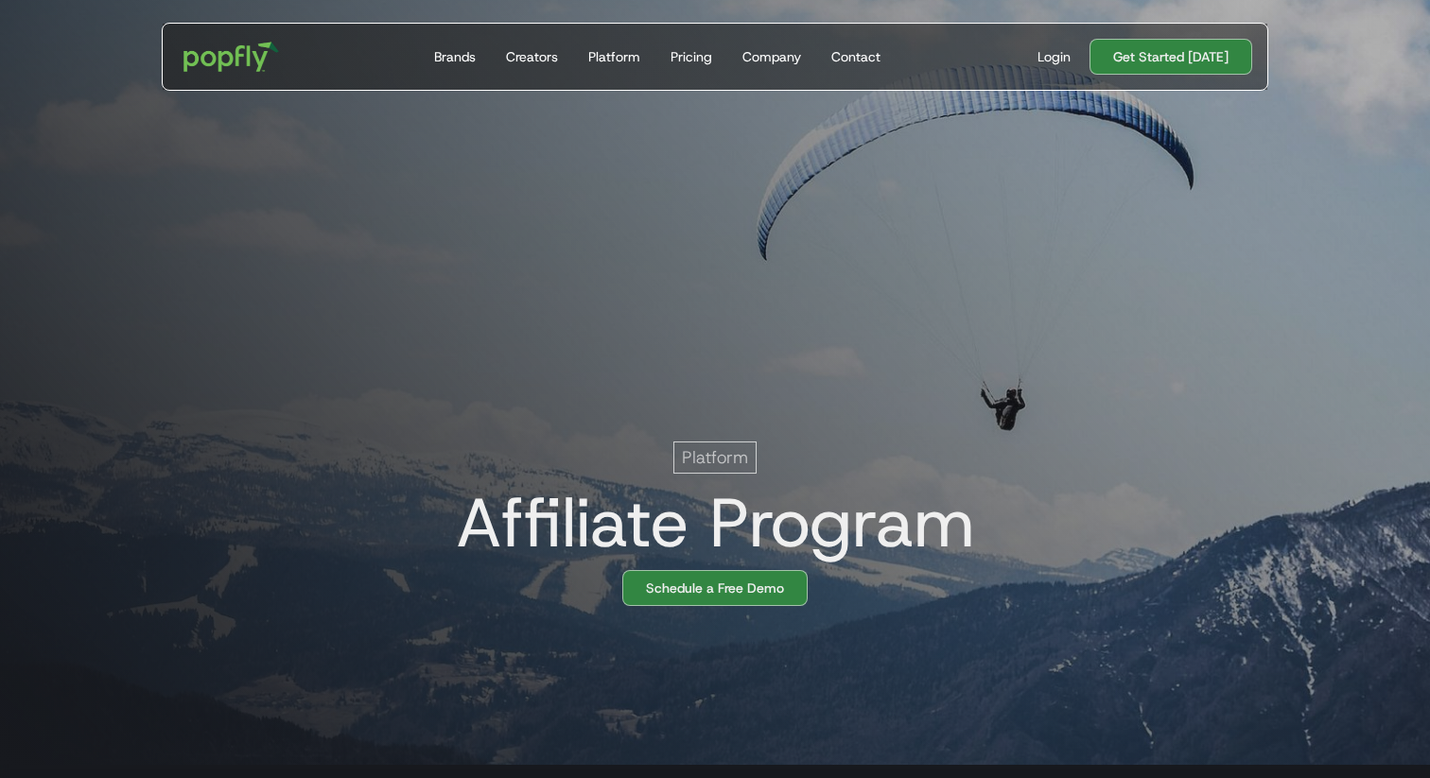
scroll to position [0, 38]
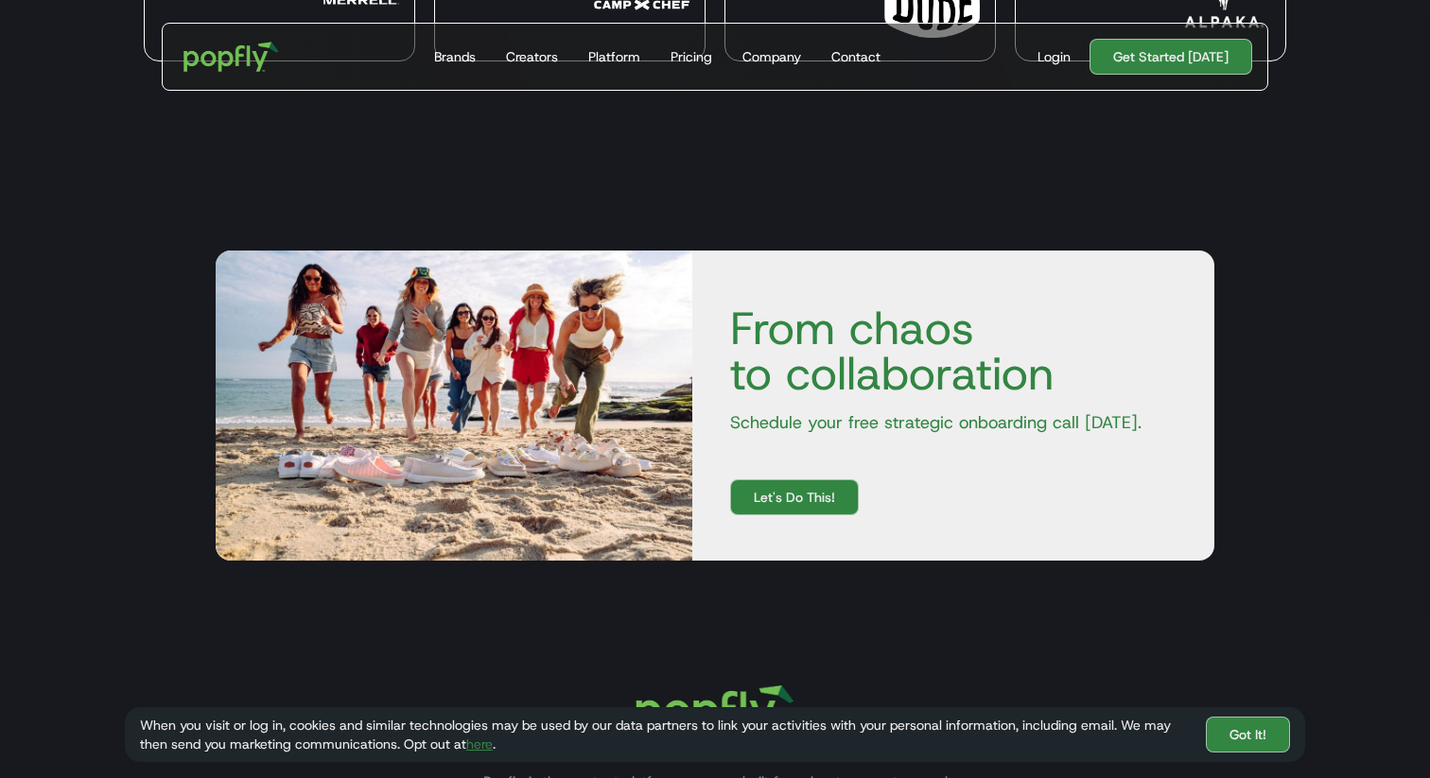
scroll to position [5743, 0]
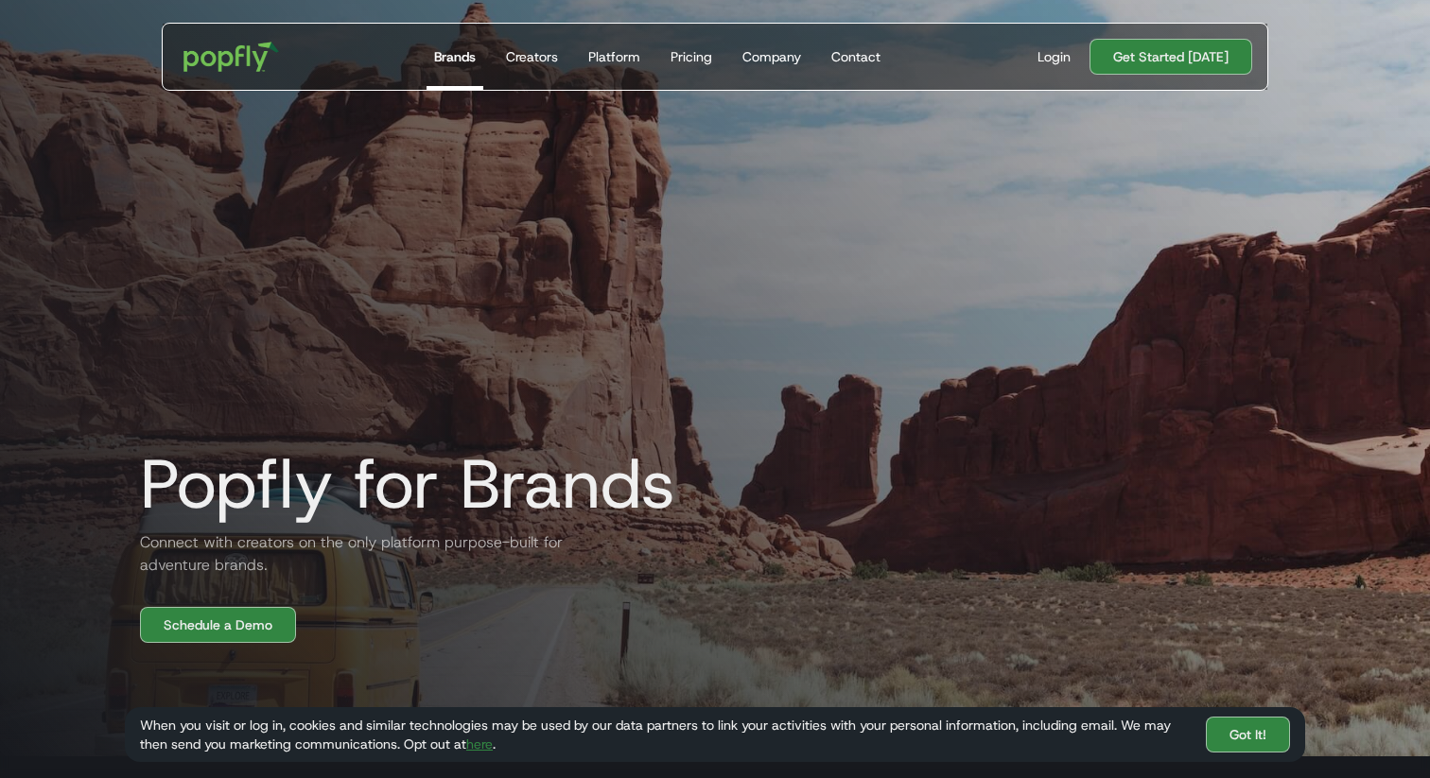
scroll to position [6, 0]
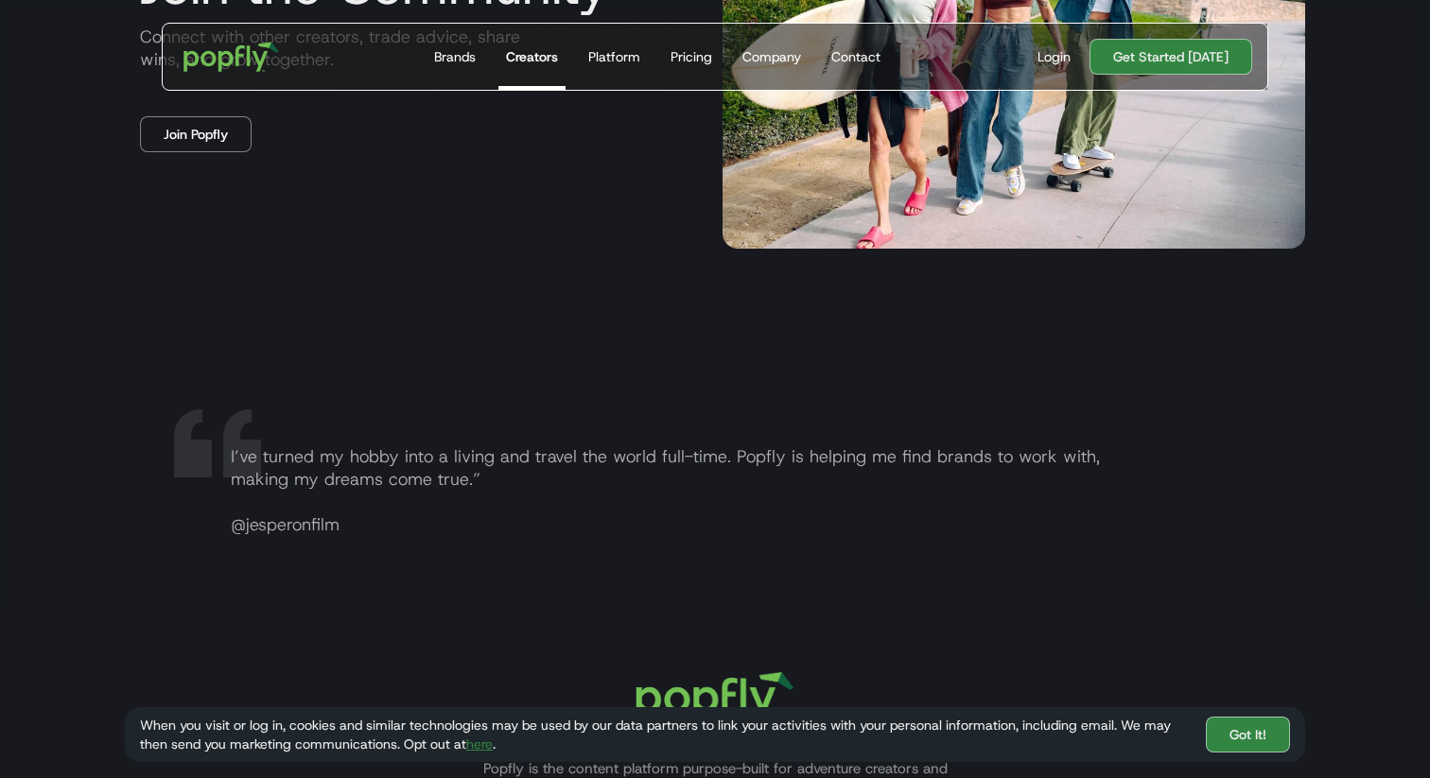
scroll to position [3446, 0]
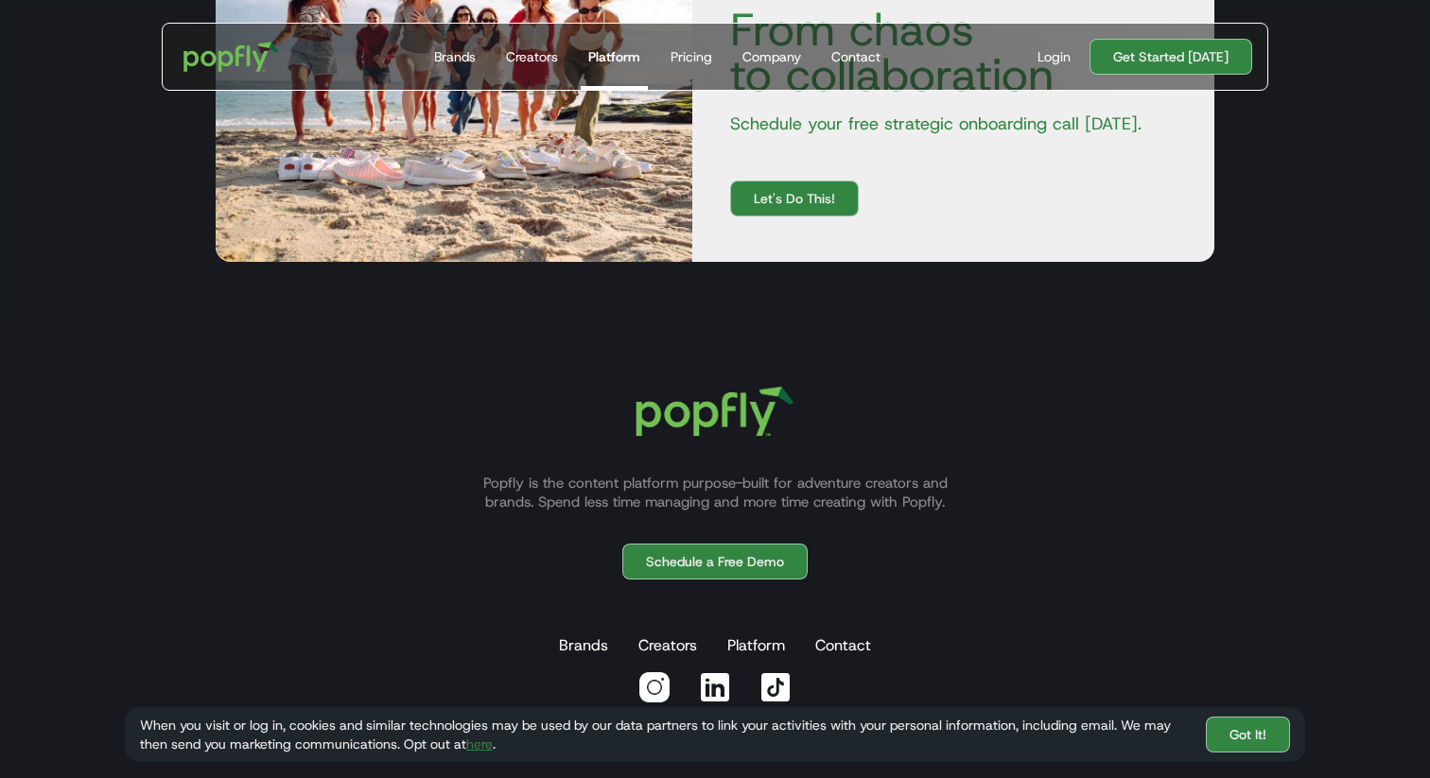
scroll to position [3627, 0]
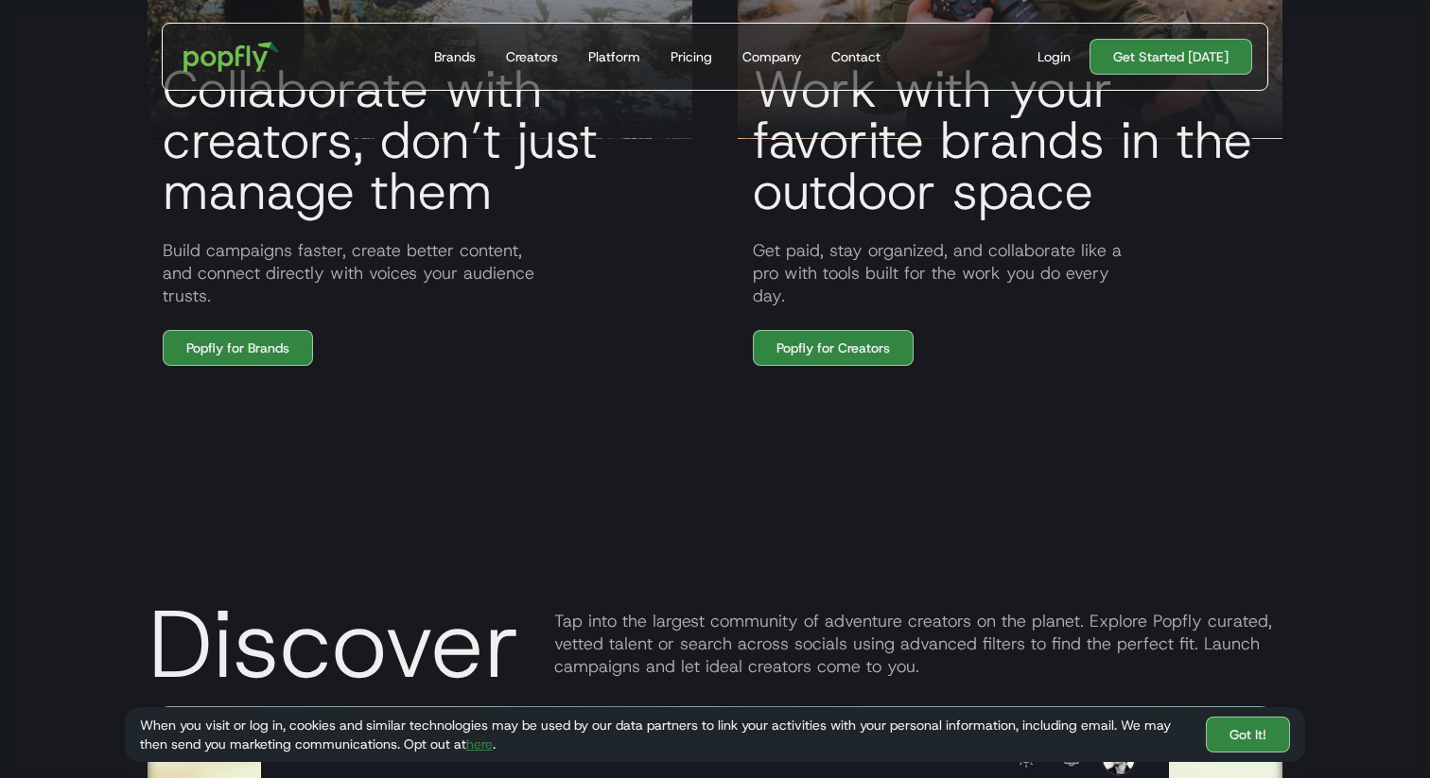
scroll to position [1890, 0]
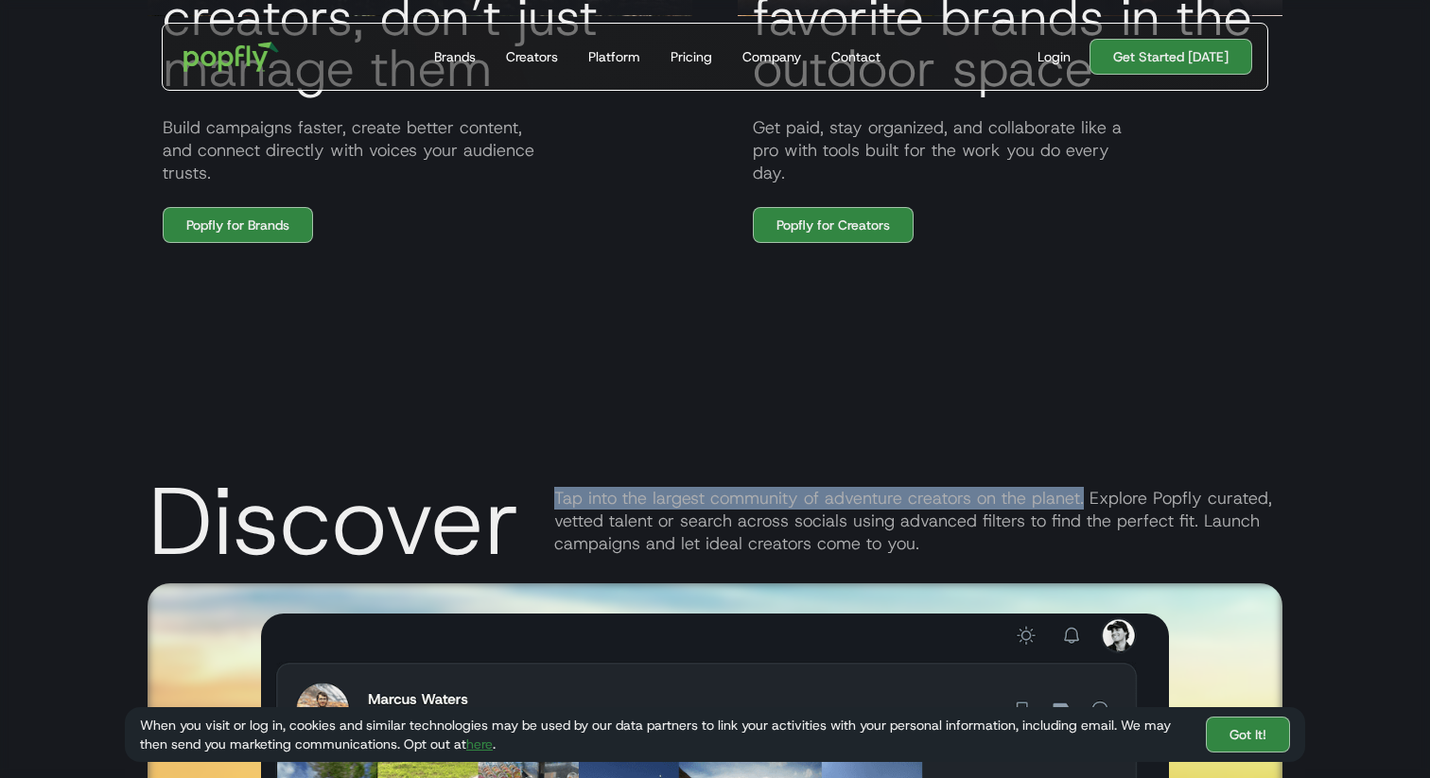
drag, startPoint x: 1080, startPoint y: 496, endPoint x: 550, endPoint y: 498, distance: 529.6
click at [550, 498] on div "Discover Tap into the largest community of adventure creators on the planet. Ex…" at bounding box center [715, 517] width 1135 height 132
copy div "Tap into the largest community of adventure creators on the planet."
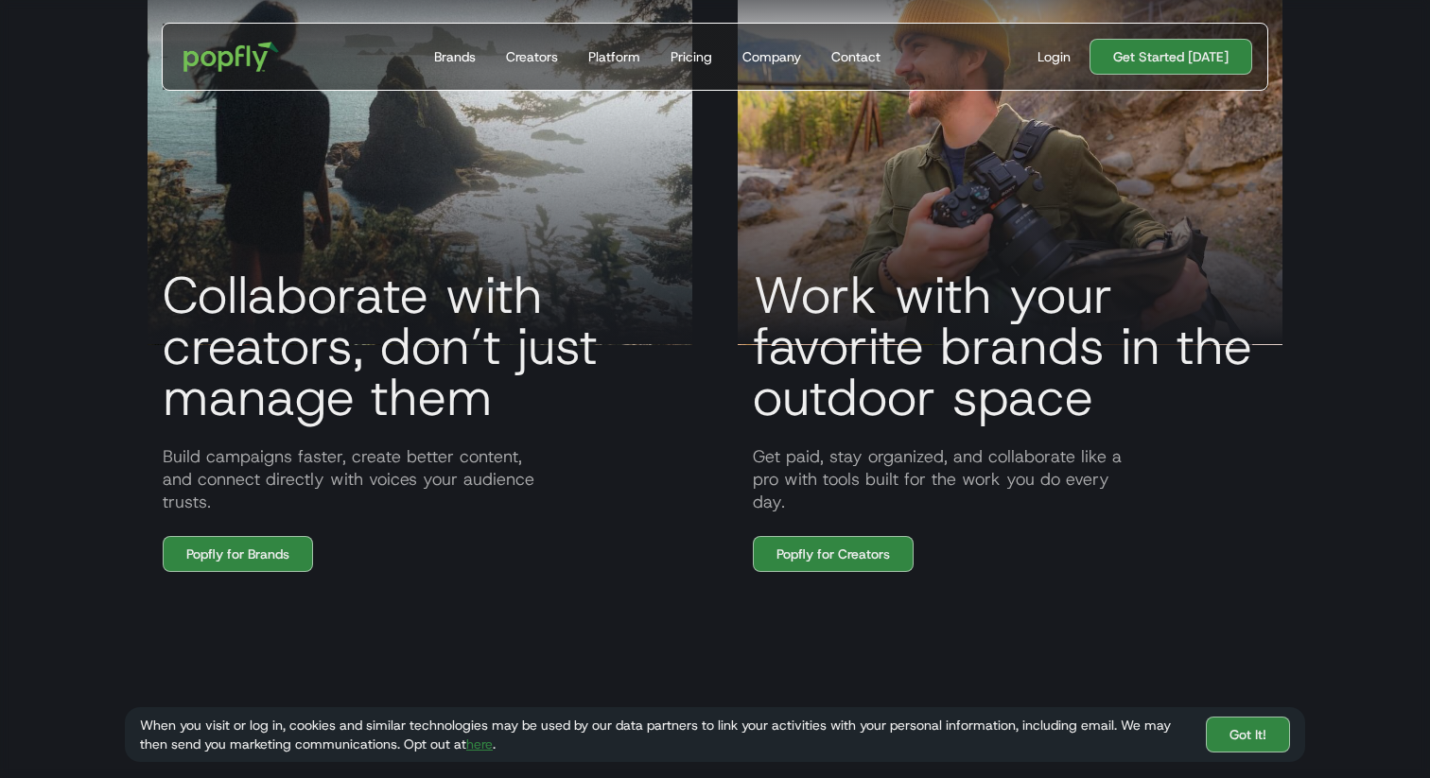
scroll to position [1609, 0]
